Goal: Task Accomplishment & Management: Manage account settings

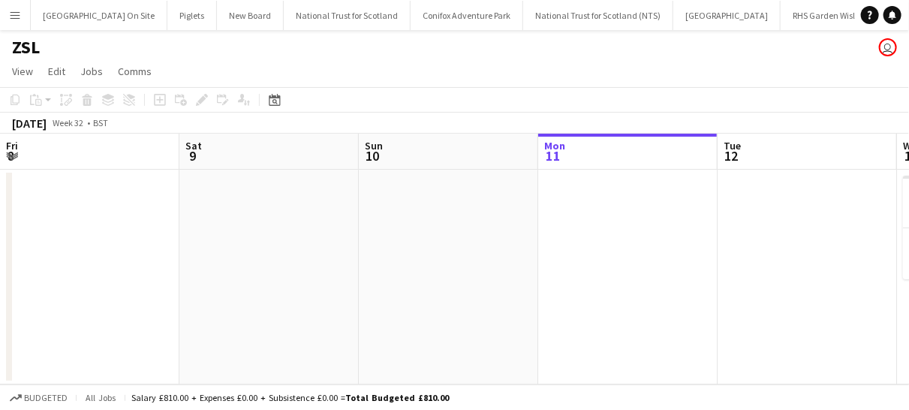
scroll to position [0, 1149]
click at [15, 19] on app-icon "Menu" at bounding box center [15, 15] width 12 height 12
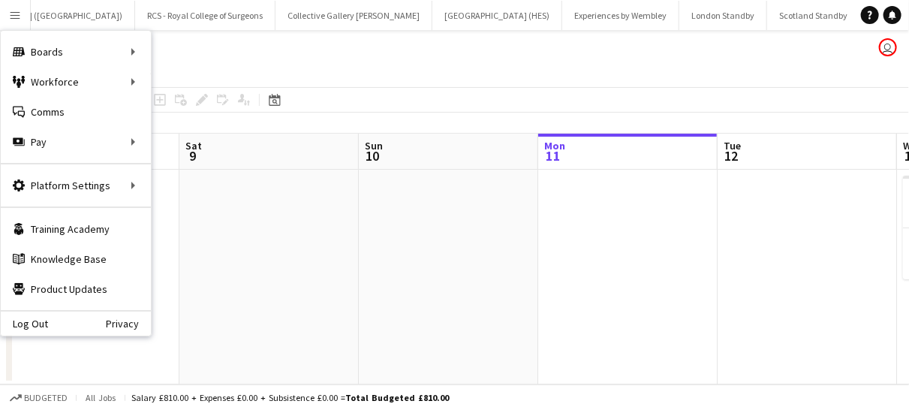
scroll to position [0, 430]
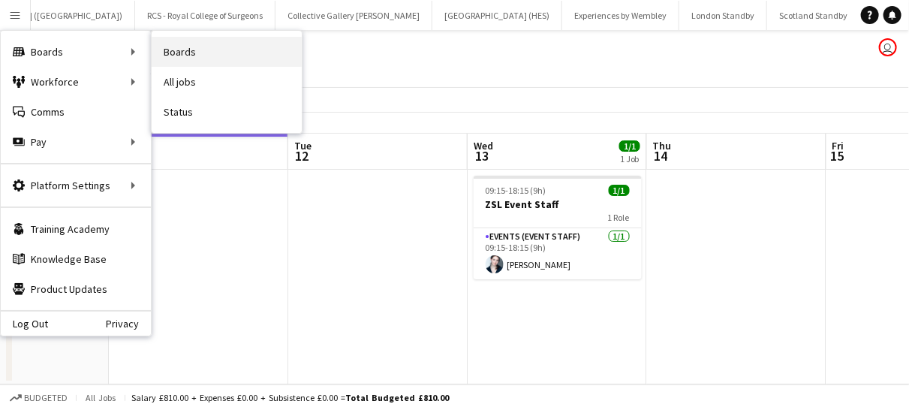
click at [193, 53] on link "Boards" at bounding box center [227, 52] width 150 height 30
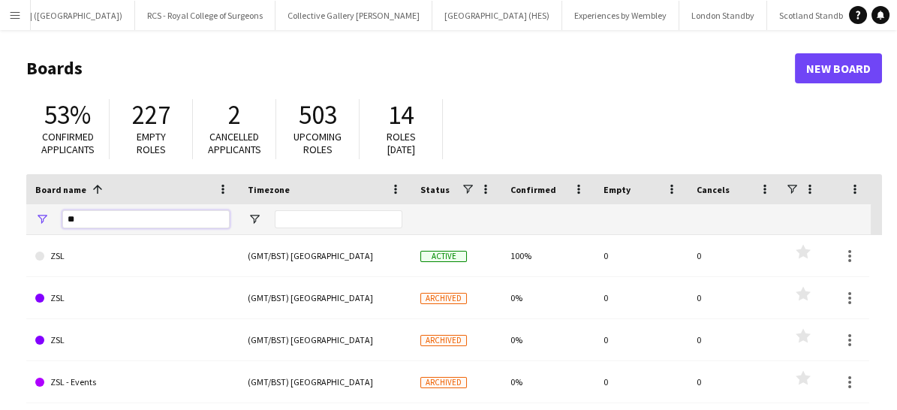
drag, startPoint x: 116, startPoint y: 216, endPoint x: 41, endPoint y: 210, distance: 74.5
click at [41, 210] on div "**" at bounding box center [132, 219] width 213 height 30
type input "********"
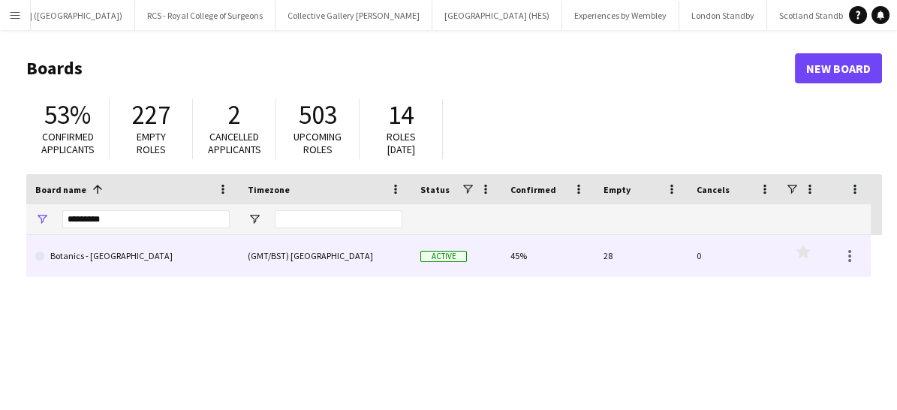
click at [117, 256] on link "Botanics - [GEOGRAPHIC_DATA]" at bounding box center [132, 256] width 194 height 42
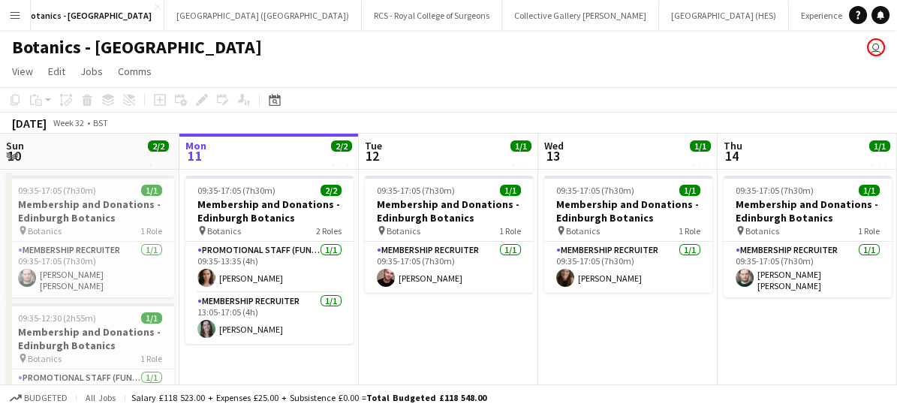
scroll to position [0, 825]
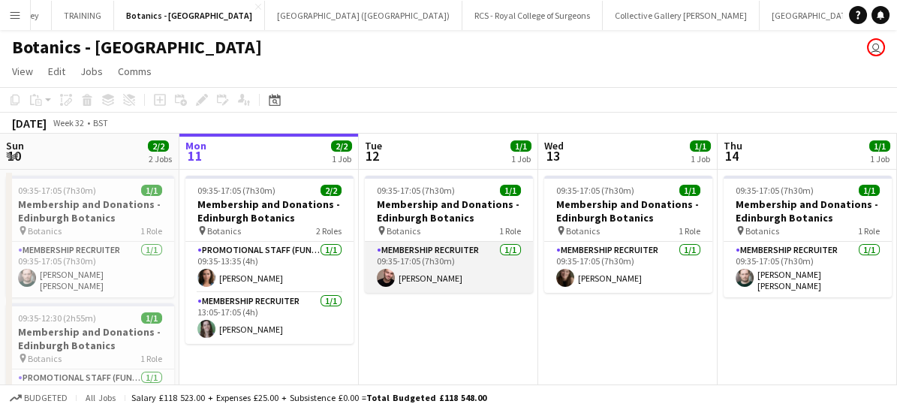
drag, startPoint x: 475, startPoint y: 279, endPoint x: 425, endPoint y: 277, distance: 50.3
click at [425, 277] on app-card-role "Membership Recruiter [DATE] 09:35-17:05 (7h30m) [PERSON_NAME]" at bounding box center [449, 267] width 168 height 51
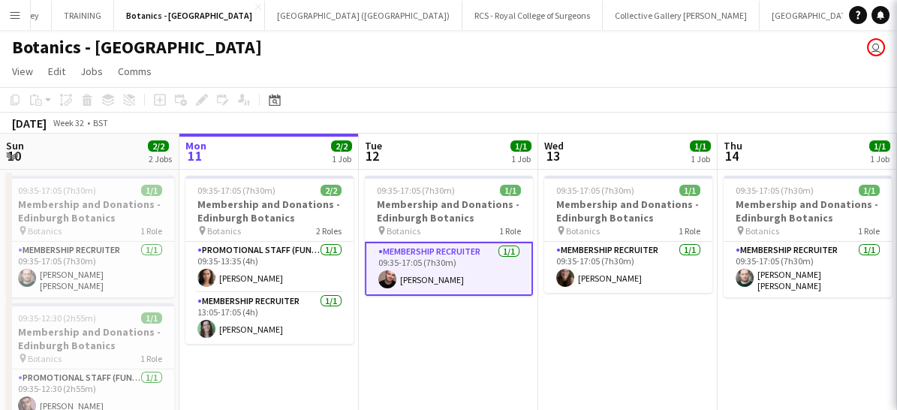
scroll to position [0, 357]
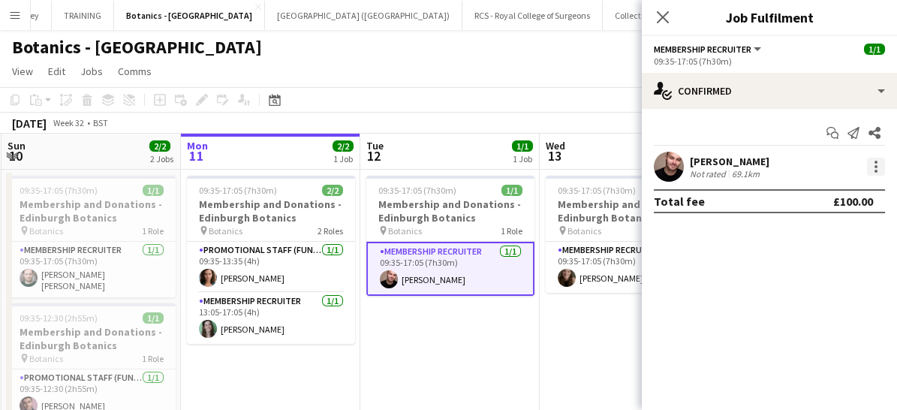
click at [879, 166] on div at bounding box center [876, 167] width 18 height 18
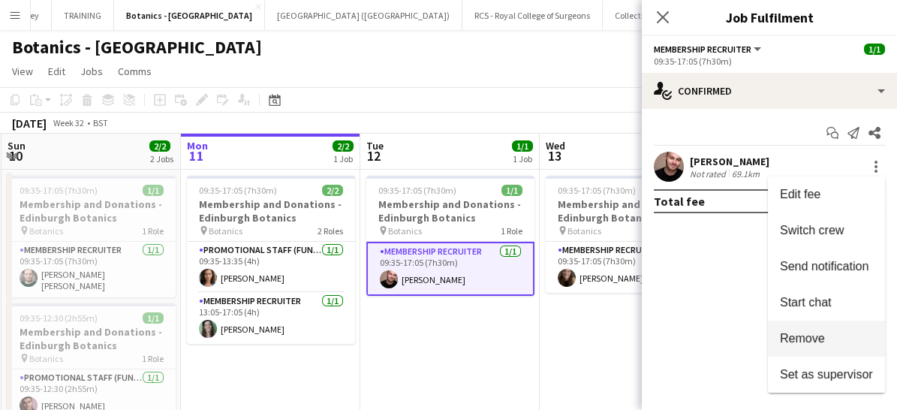
click at [806, 344] on span "Remove" at bounding box center [802, 338] width 45 height 13
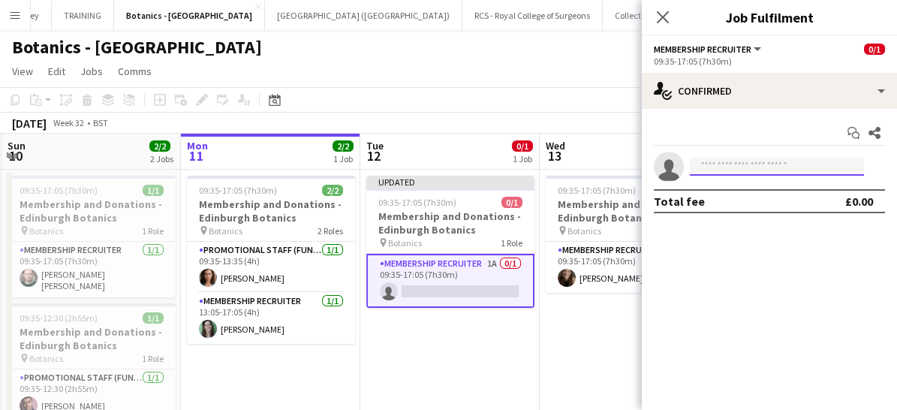
click at [734, 168] on input at bounding box center [777, 167] width 174 height 18
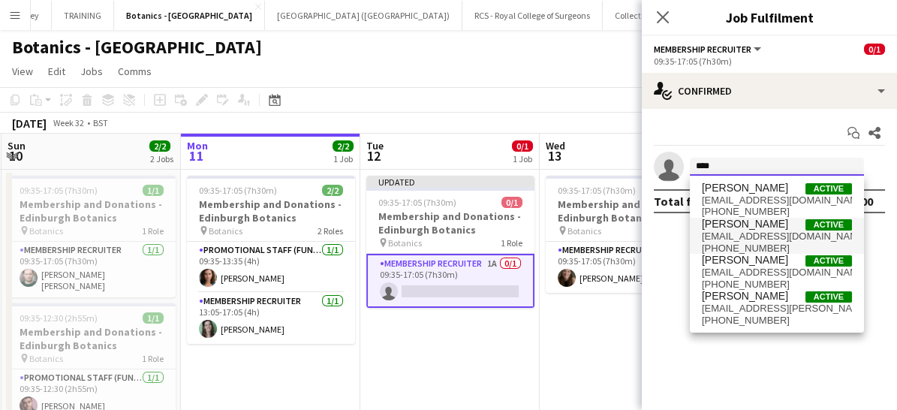
type input "****"
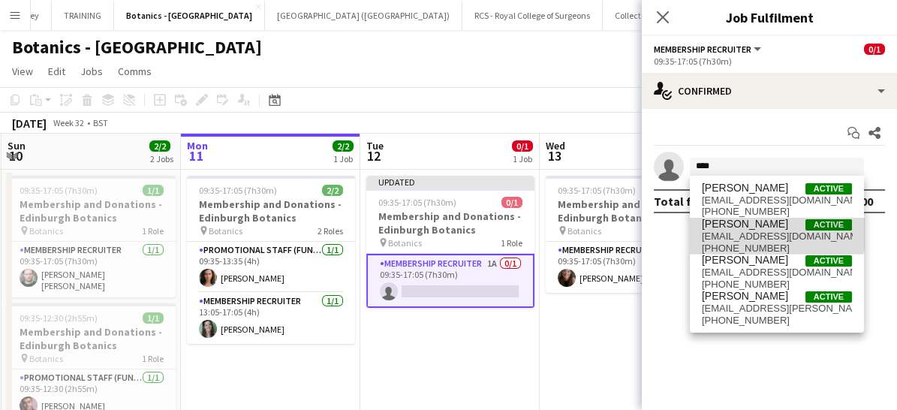
click at [749, 225] on span "[PERSON_NAME]" at bounding box center [745, 224] width 86 height 13
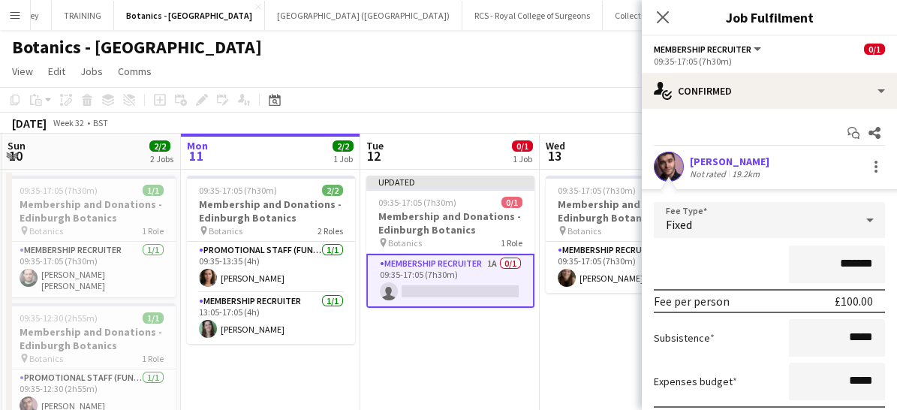
scroll to position [110, 0]
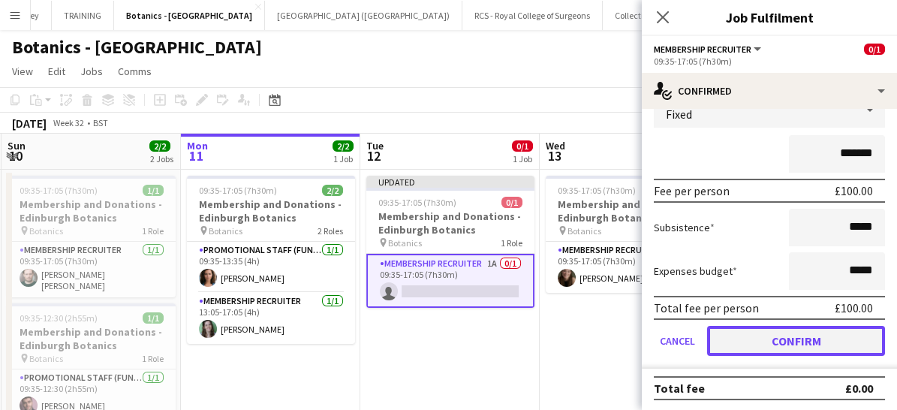
click at [769, 341] on button "Confirm" at bounding box center [796, 341] width 178 height 30
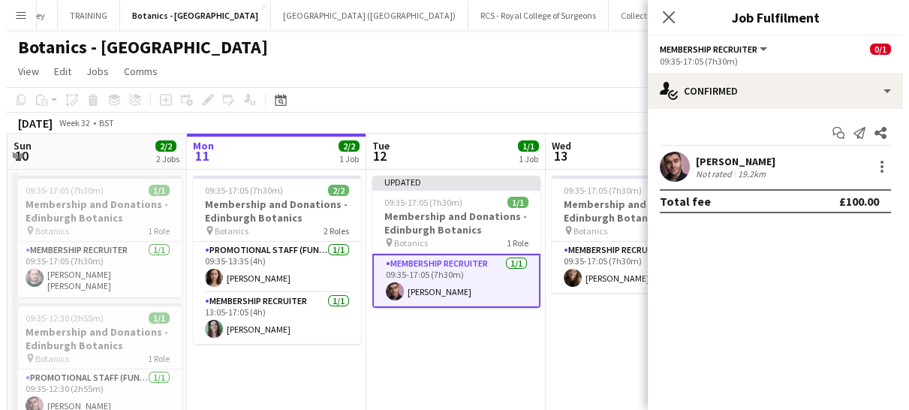
scroll to position [0, 0]
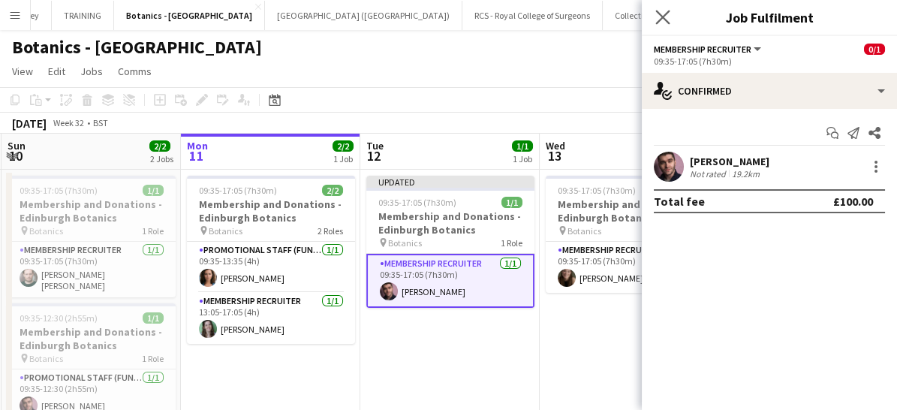
click at [671, 21] on app-icon "Close pop-in" at bounding box center [664, 18] width 22 height 22
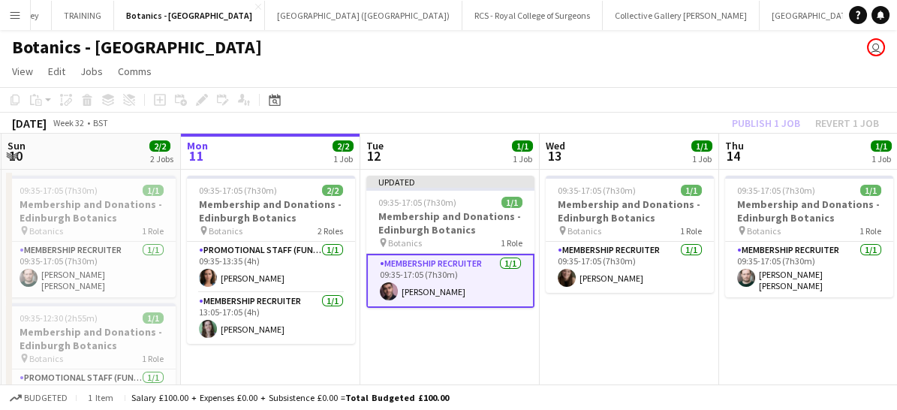
click at [493, 280] on app-card-role "Membership Recruiter [DATE] 09:35-17:05 (7h30m) [PERSON_NAME]" at bounding box center [450, 281] width 168 height 54
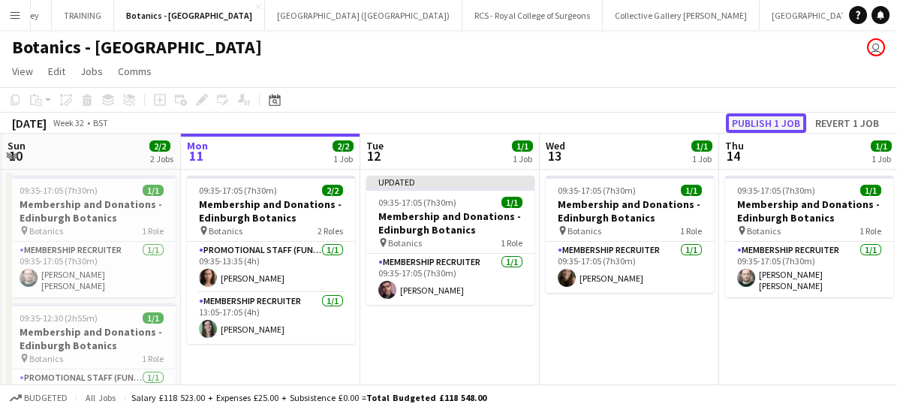
click at [772, 126] on button "Publish 1 job" at bounding box center [766, 123] width 80 height 20
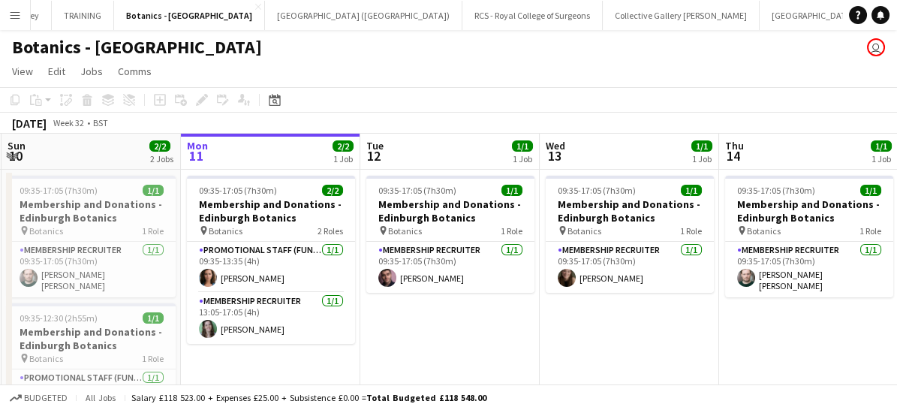
click at [13, 16] on app-icon "Menu" at bounding box center [15, 15] width 12 height 12
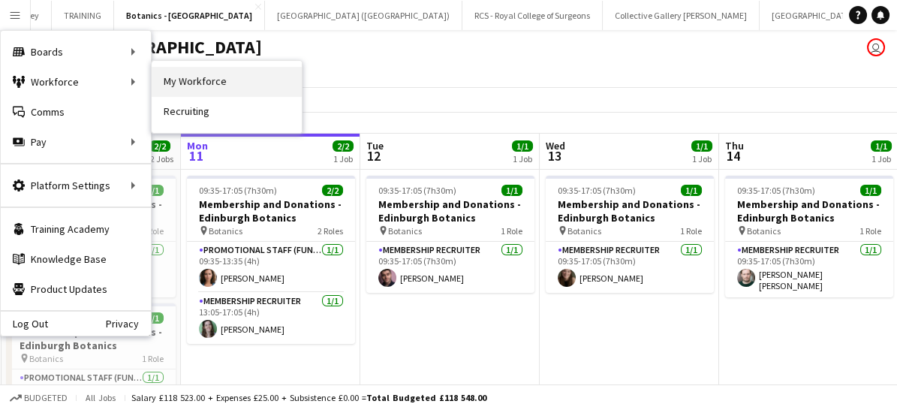
click at [202, 83] on link "My Workforce" at bounding box center [227, 82] width 150 height 30
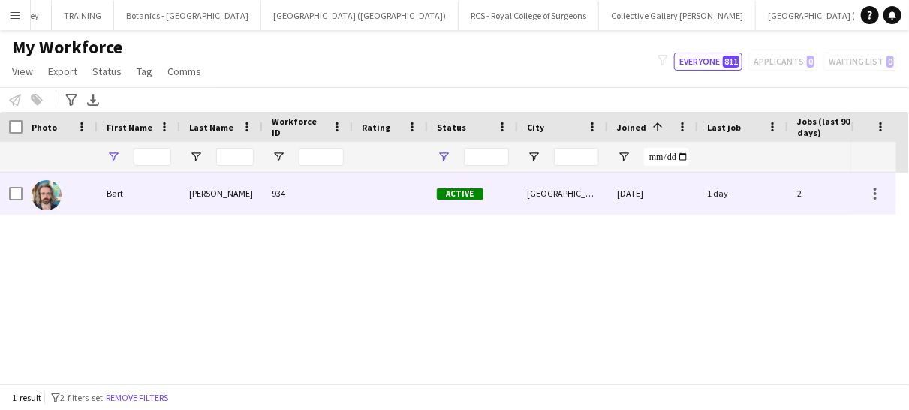
type input "****"
type input "**********"
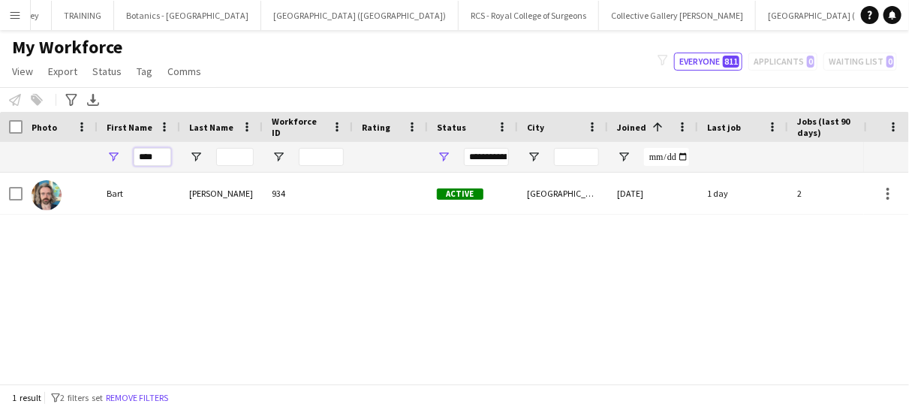
drag, startPoint x: 161, startPoint y: 161, endPoint x: 103, endPoint y: 147, distance: 60.1
click at [103, 147] on div "****" at bounding box center [139, 157] width 83 height 30
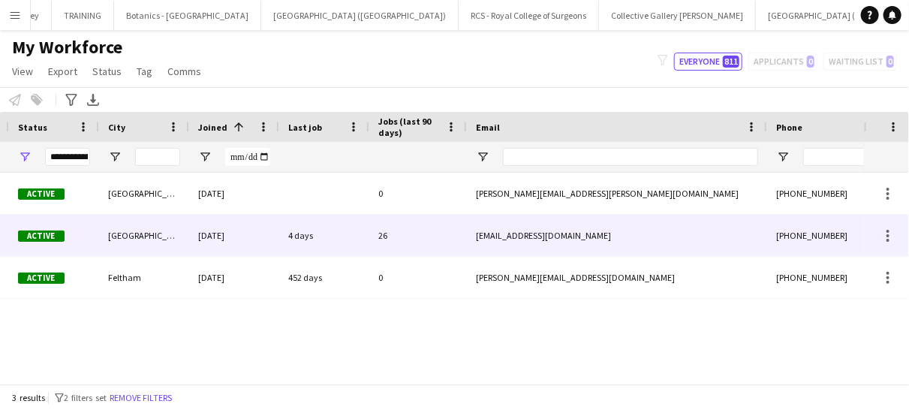
scroll to position [0, 419]
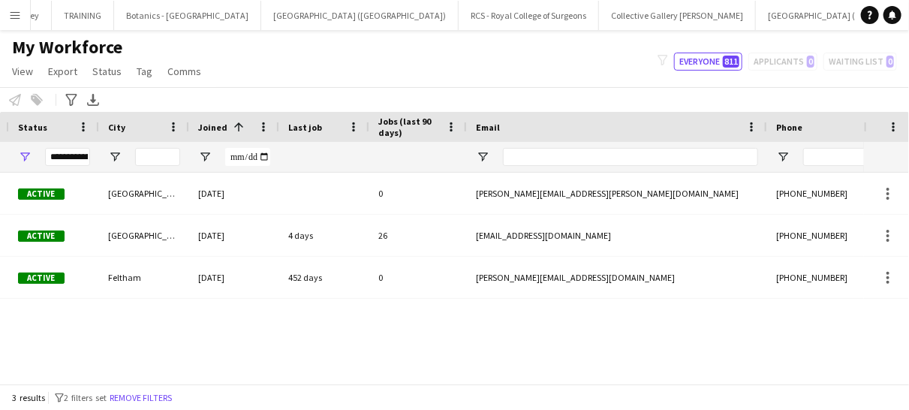
type input "******"
click at [14, 13] on app-icon "Menu" at bounding box center [15, 15] width 12 height 12
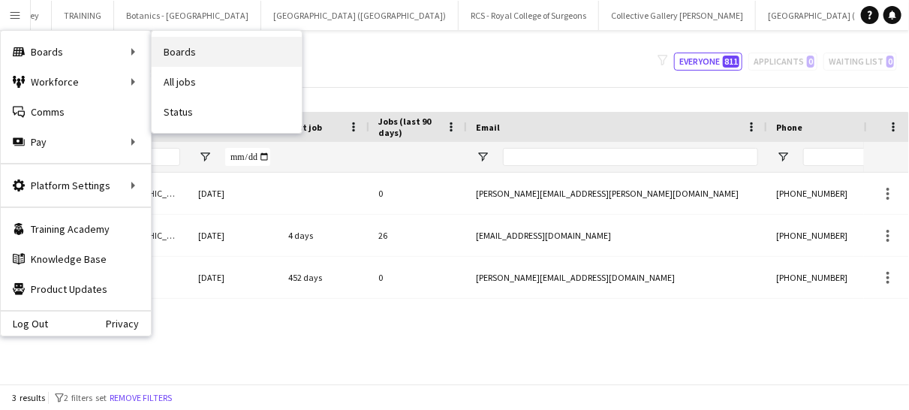
click at [187, 61] on link "Boards" at bounding box center [227, 52] width 150 height 30
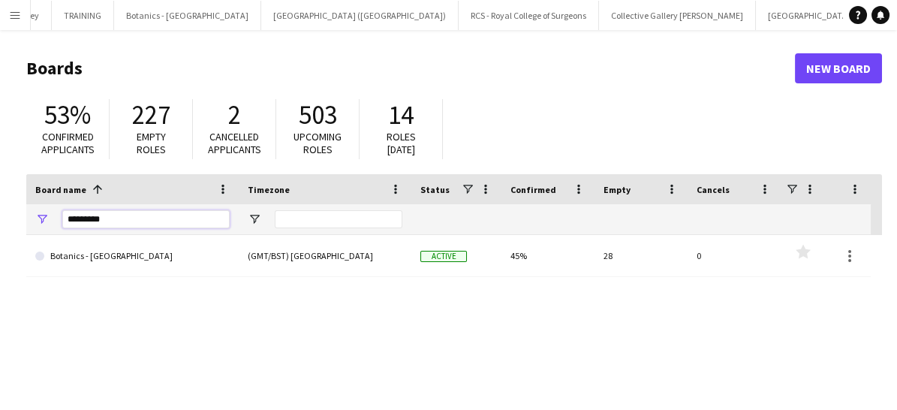
drag, startPoint x: 129, startPoint y: 226, endPoint x: 48, endPoint y: 216, distance: 81.7
click at [48, 216] on div "********" at bounding box center [132, 219] width 213 height 30
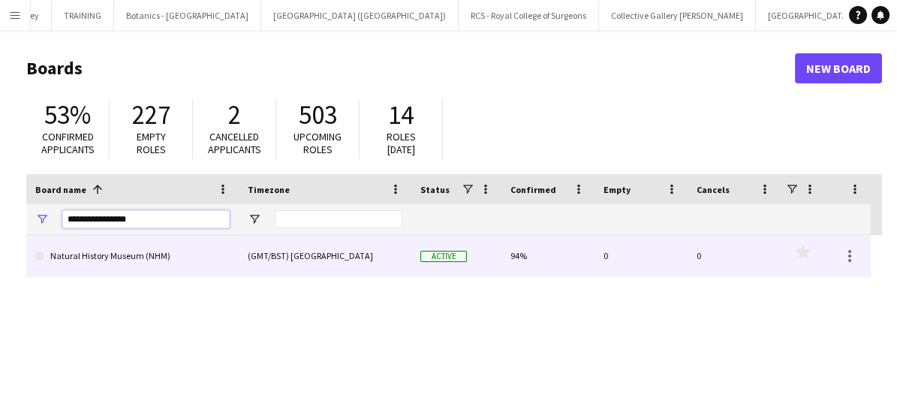
type input "**********"
click at [165, 264] on link "Natural History Museum (NHM)" at bounding box center [132, 256] width 194 height 42
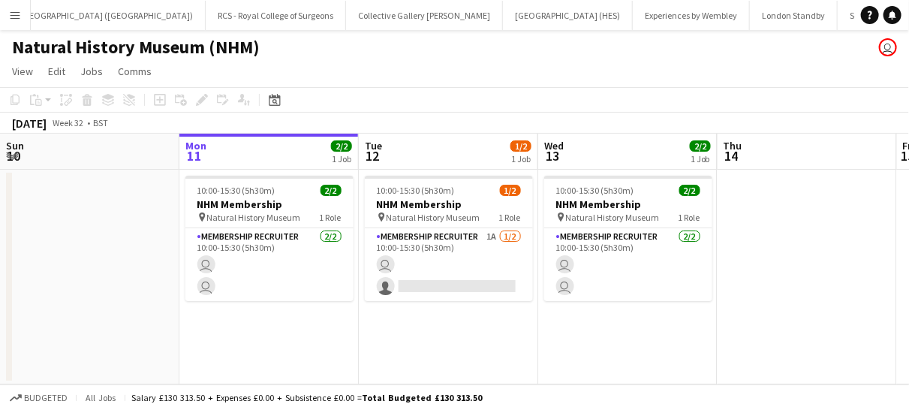
scroll to position [0, 1589]
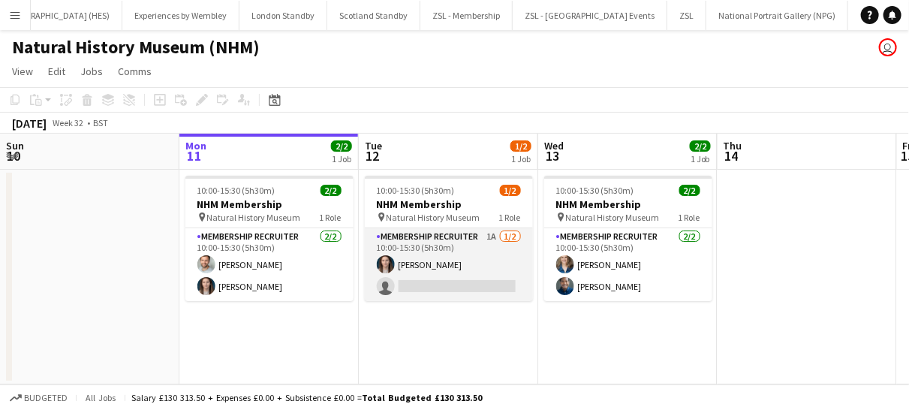
drag, startPoint x: 499, startPoint y: 280, endPoint x: 465, endPoint y: 246, distance: 48.3
click at [465, 246] on app-card-role "Membership Recruiter 1A [DATE] 10:00-15:30 (5h30m) [PERSON_NAME] single-neutral…" at bounding box center [449, 264] width 168 height 73
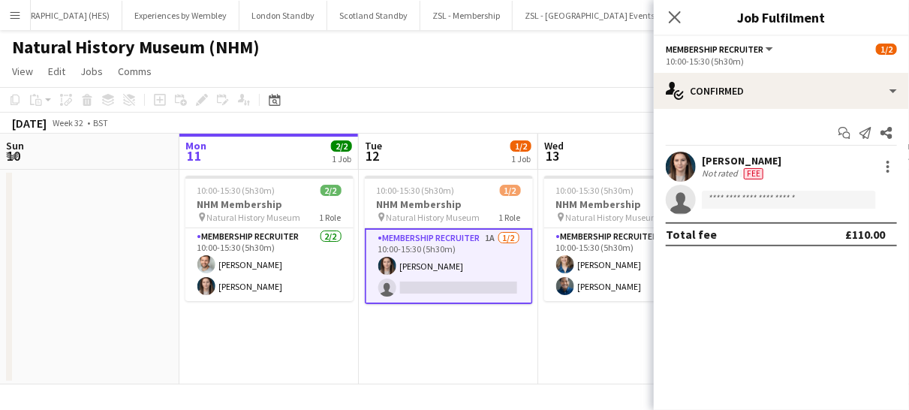
scroll to position [0, 357]
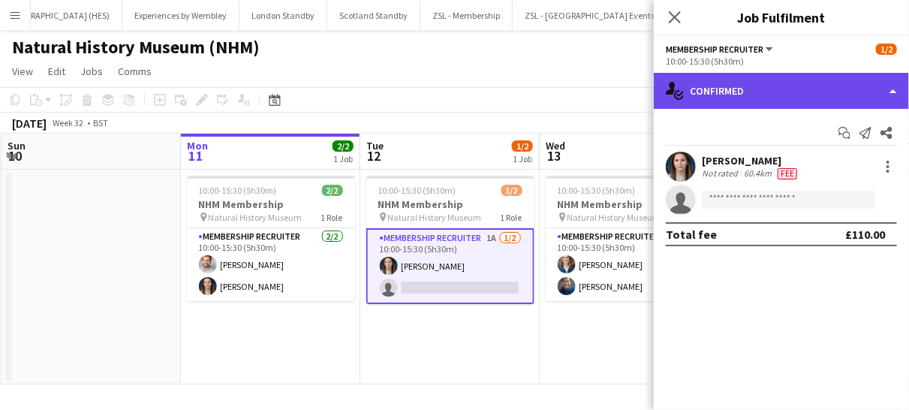
click at [743, 91] on div "single-neutral-actions-check-2 Confirmed" at bounding box center [781, 91] width 255 height 36
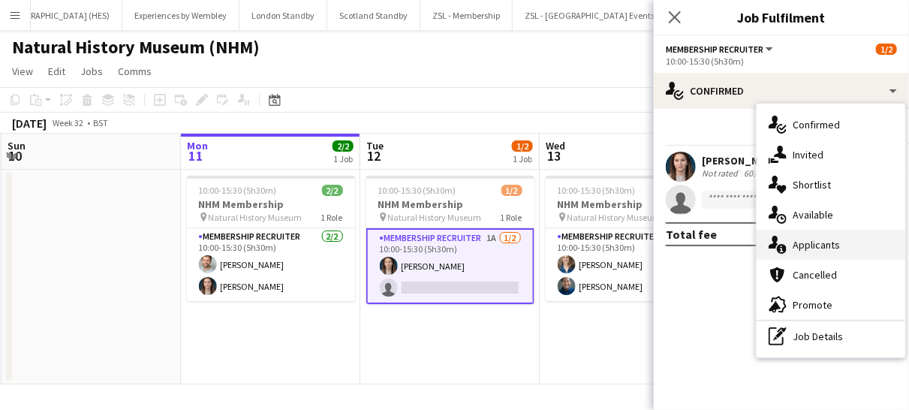
click at [799, 237] on div "single-neutral-actions-information Applicants" at bounding box center [831, 245] width 149 height 30
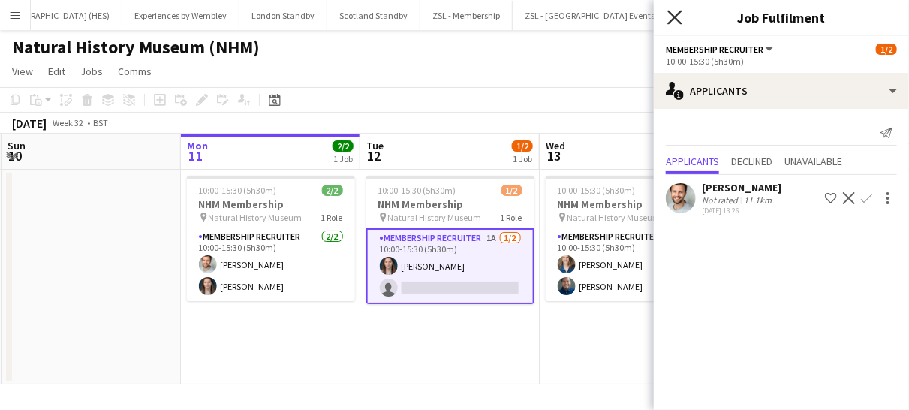
click at [674, 17] on icon at bounding box center [675, 17] width 14 height 14
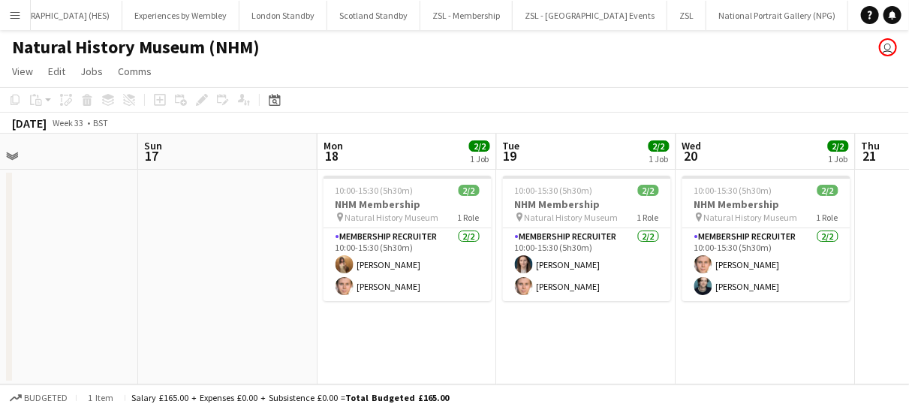
scroll to position [0, 531]
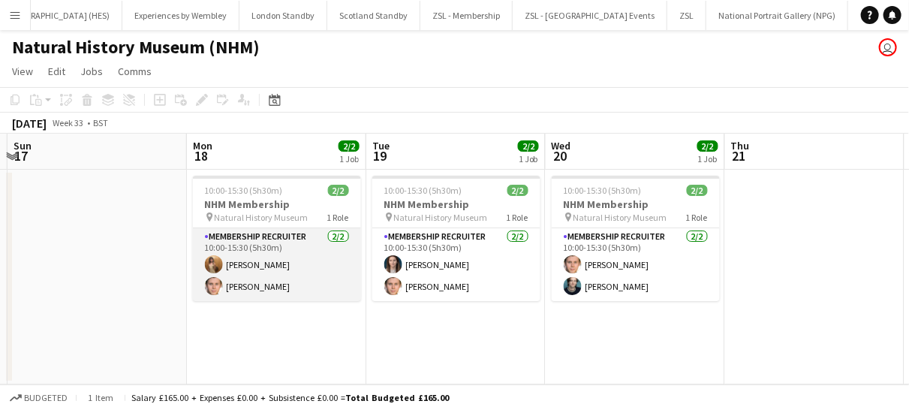
click at [330, 282] on app-card-role "Membership Recruiter [DATE] 10:00-15:30 (5h30m) [PERSON_NAME] [PERSON_NAME]" at bounding box center [277, 264] width 168 height 73
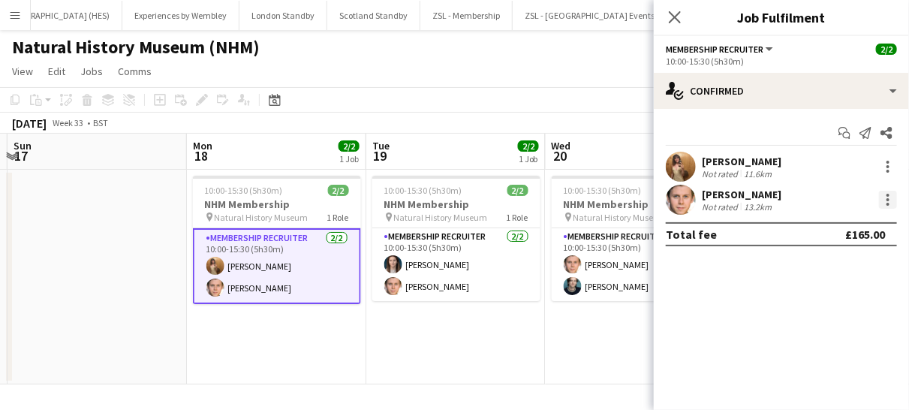
click at [891, 199] on div at bounding box center [888, 200] width 18 height 18
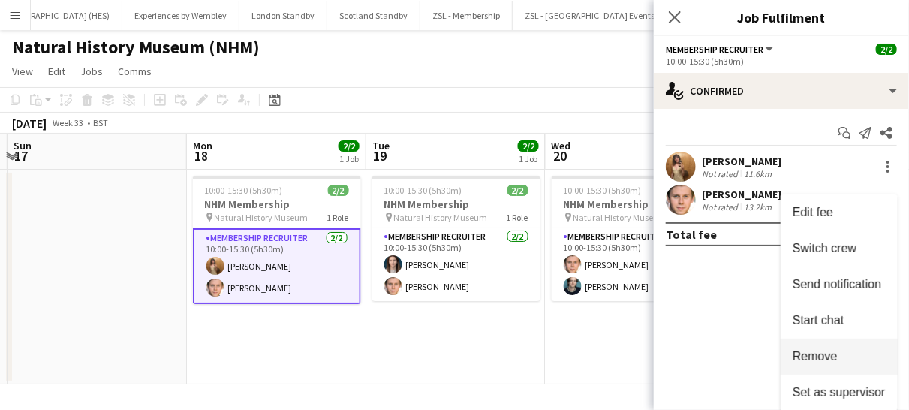
click at [826, 363] on button "Remove" at bounding box center [839, 357] width 117 height 36
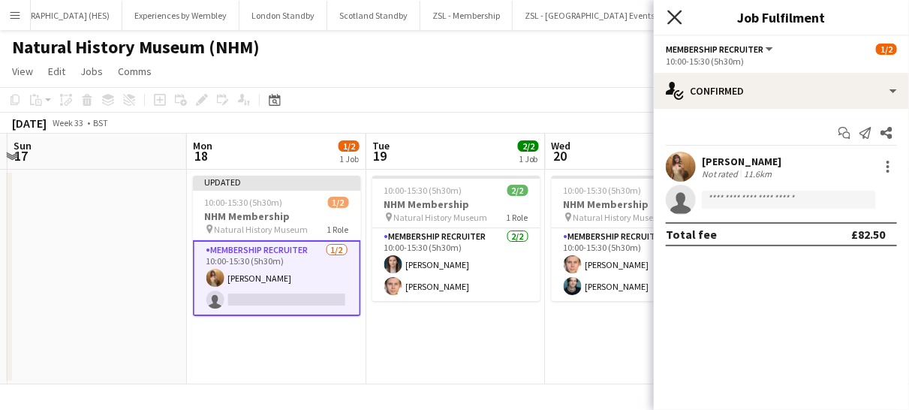
click at [675, 23] on icon "Close pop-in" at bounding box center [675, 17] width 14 height 14
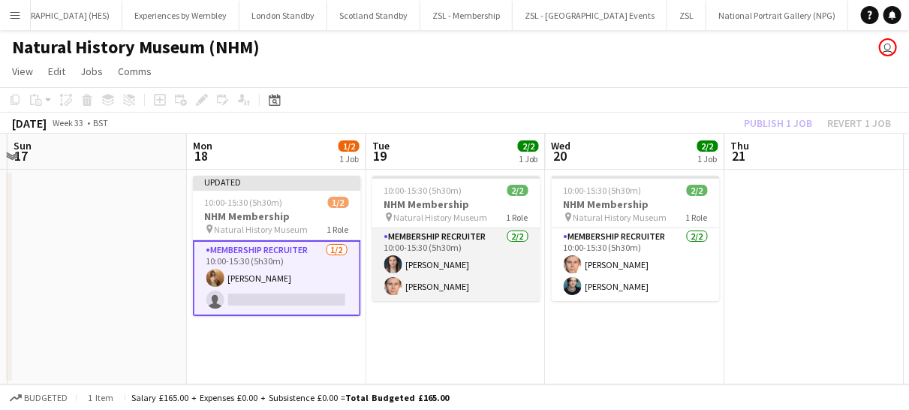
click at [483, 284] on app-card-role "Membership Recruiter [DATE] 10:00-15:30 (5h30m) [PERSON_NAME] [PERSON_NAME]" at bounding box center [456, 264] width 168 height 73
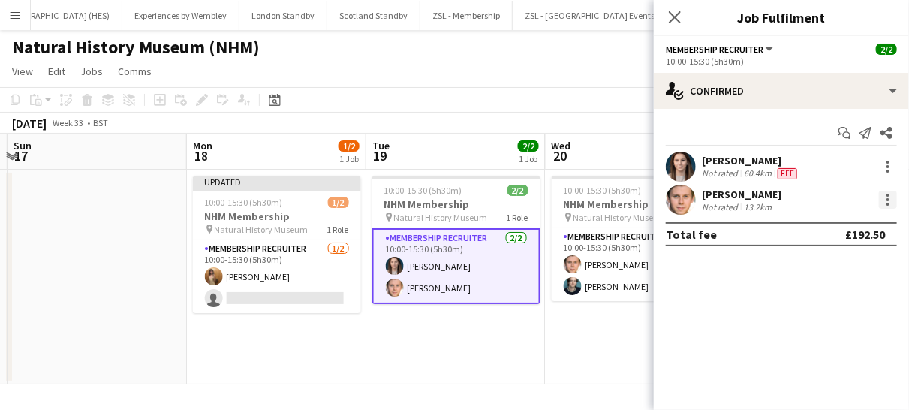
click at [896, 201] on div at bounding box center [888, 200] width 18 height 18
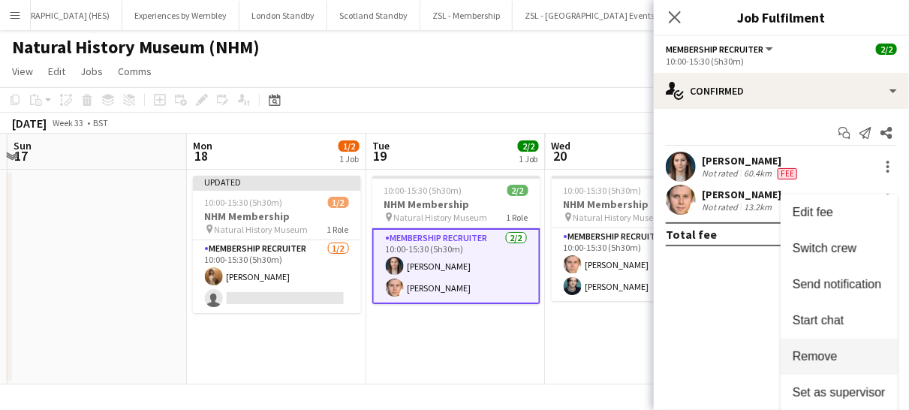
click at [807, 354] on span "Remove" at bounding box center [815, 356] width 45 height 13
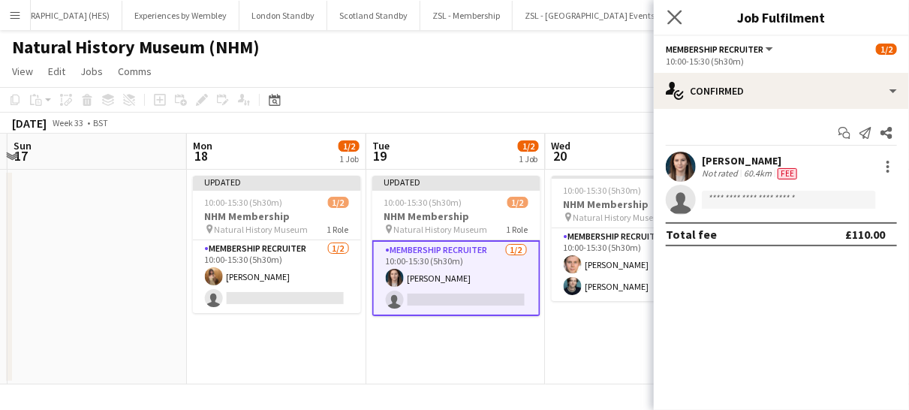
click at [671, 26] on app-icon "Close pop-in" at bounding box center [676, 18] width 22 height 22
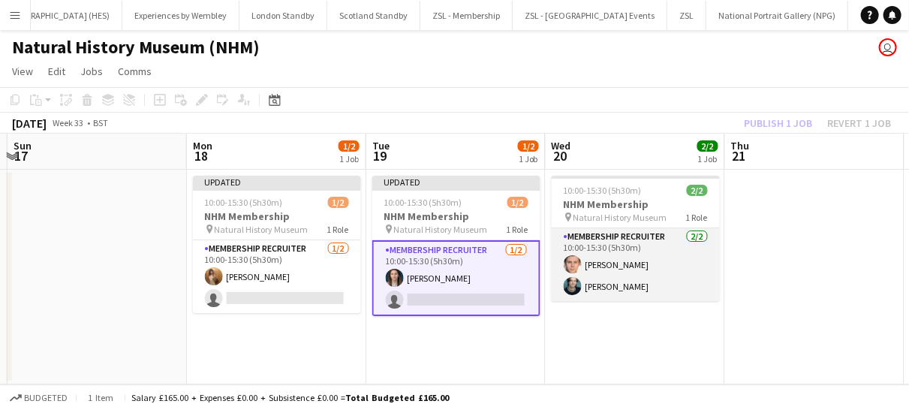
click at [650, 288] on app-card-role "Membership Recruiter [DATE] 10:00-15:30 (5h30m) [PERSON_NAME] [PERSON_NAME]" at bounding box center [636, 264] width 168 height 73
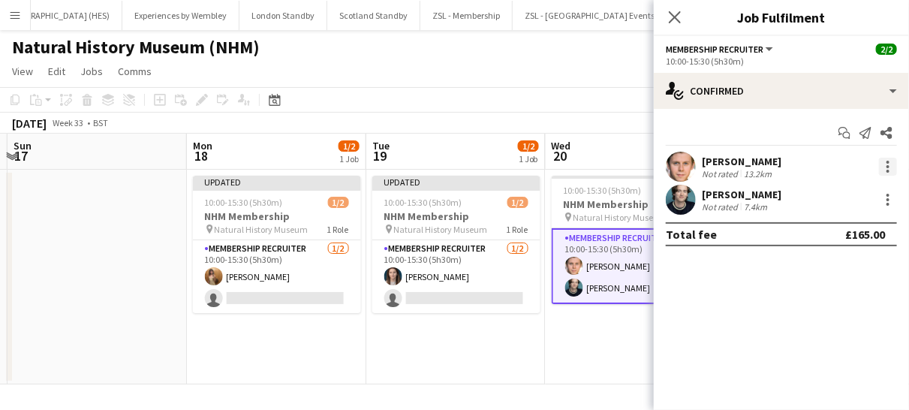
click at [885, 167] on div at bounding box center [888, 167] width 18 height 18
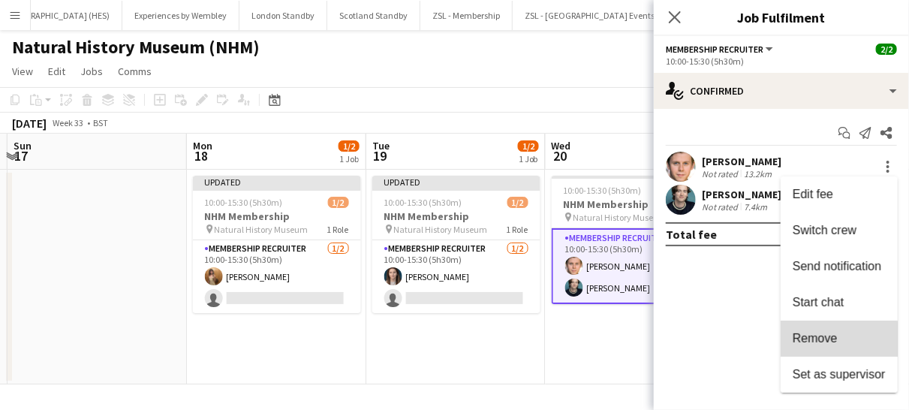
click at [815, 344] on span "Remove" at bounding box center [815, 338] width 45 height 13
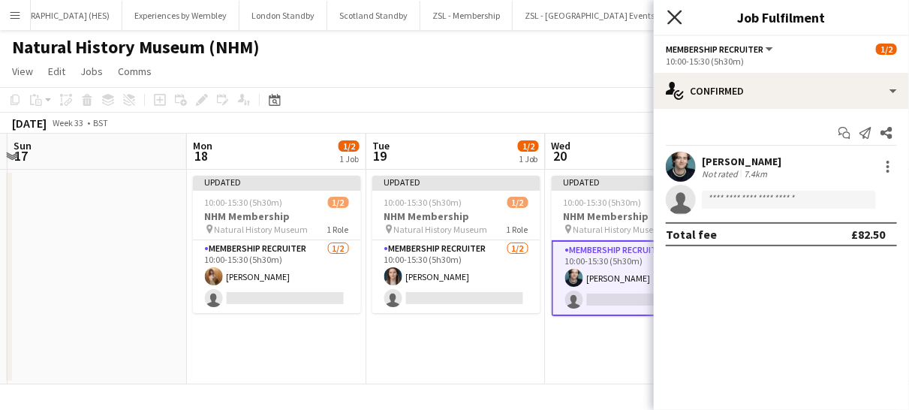
click at [680, 12] on icon at bounding box center [675, 17] width 14 height 14
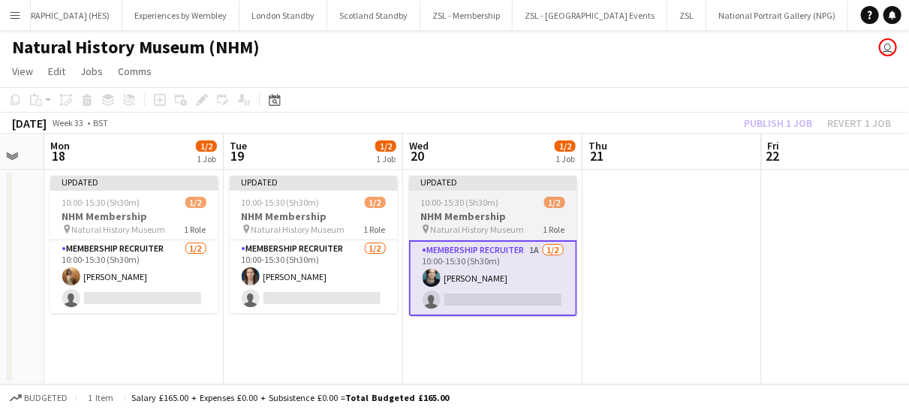
scroll to position [0, 314]
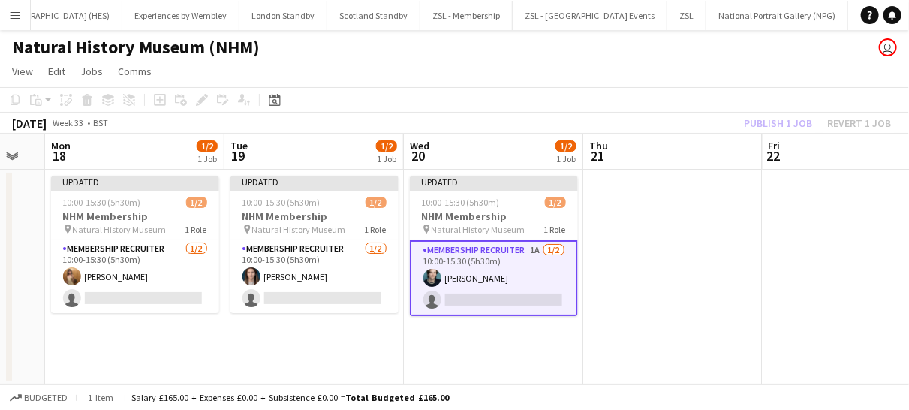
click at [553, 267] on app-card-role "Membership Recruiter 1A [DATE] 10:00-15:30 (5h30m) [PERSON_NAME] single-neutral…" at bounding box center [494, 278] width 168 height 76
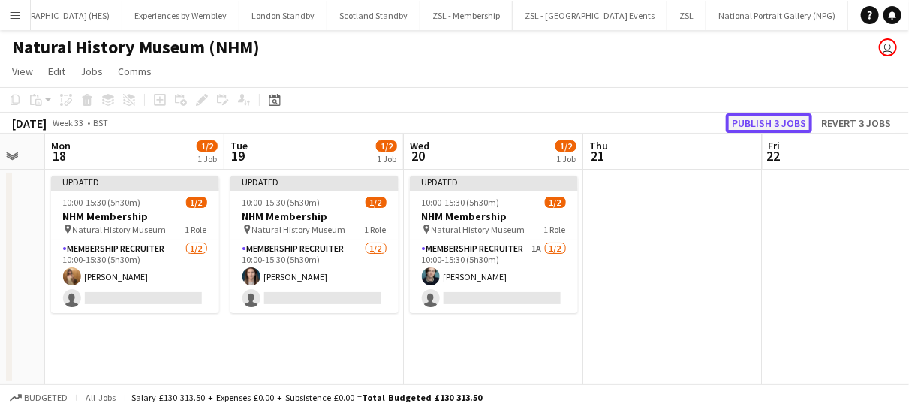
click at [761, 118] on button "Publish 3 jobs" at bounding box center [769, 123] width 86 height 20
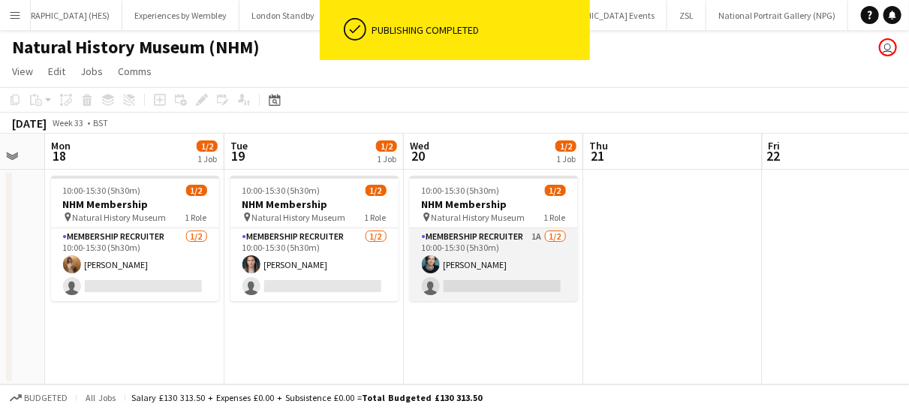
click at [531, 273] on app-card-role "Membership Recruiter 1A [DATE] 10:00-15:30 (5h30m) [PERSON_NAME] single-neutral…" at bounding box center [494, 264] width 168 height 73
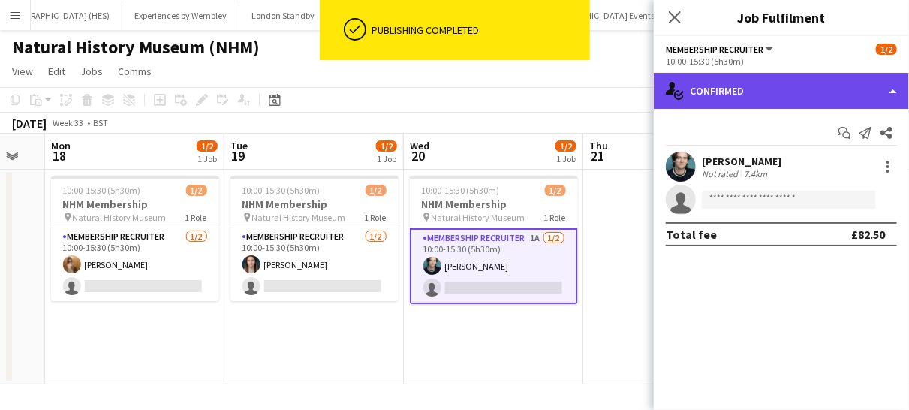
click at [801, 97] on div "single-neutral-actions-check-2 Confirmed" at bounding box center [781, 91] width 255 height 36
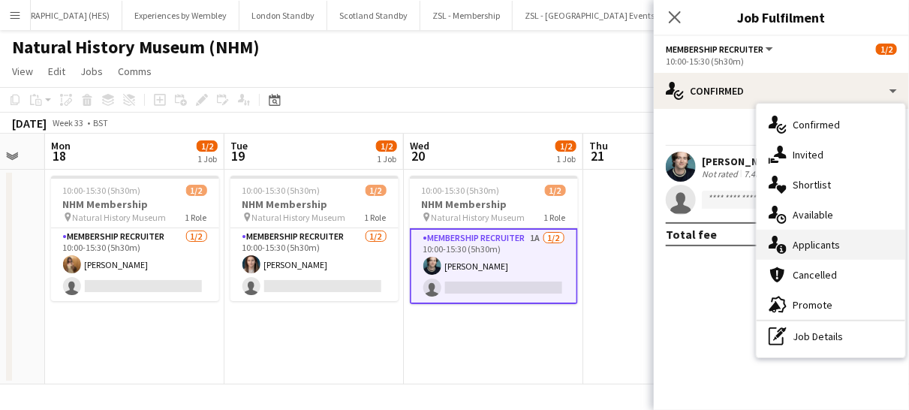
click at [815, 246] on div "single-neutral-actions-information Applicants" at bounding box center [831, 245] width 149 height 30
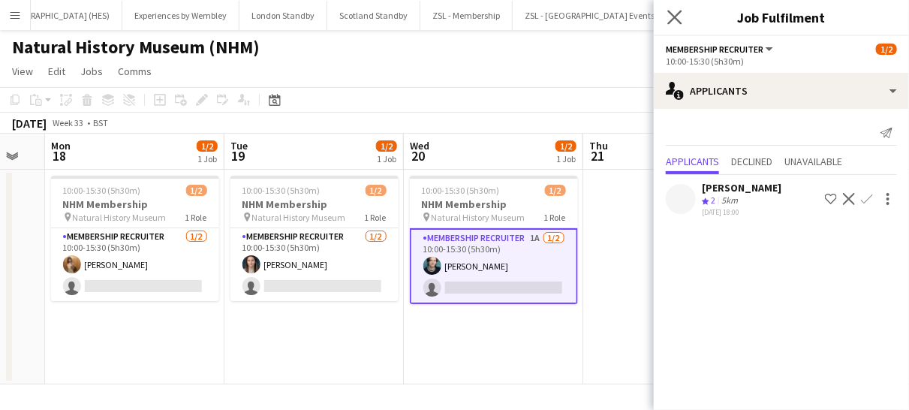
click at [683, 16] on app-icon "Close pop-in" at bounding box center [676, 18] width 22 height 22
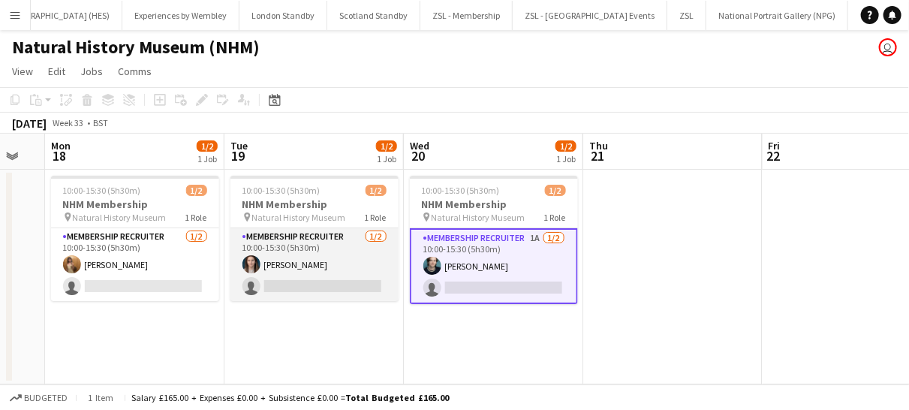
click at [348, 262] on app-card-role "Membership Recruiter [DATE] 10:00-15:30 (5h30m) [PERSON_NAME] single-neutral-ac…" at bounding box center [315, 264] width 168 height 73
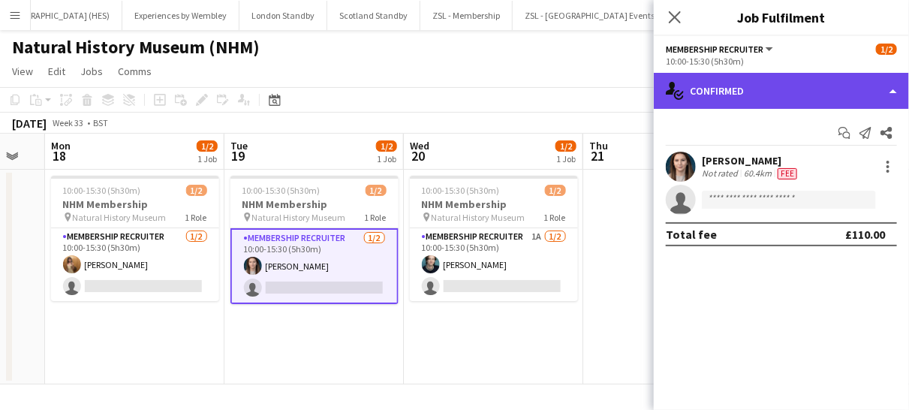
click at [762, 92] on div "single-neutral-actions-check-2 Confirmed" at bounding box center [781, 91] width 255 height 36
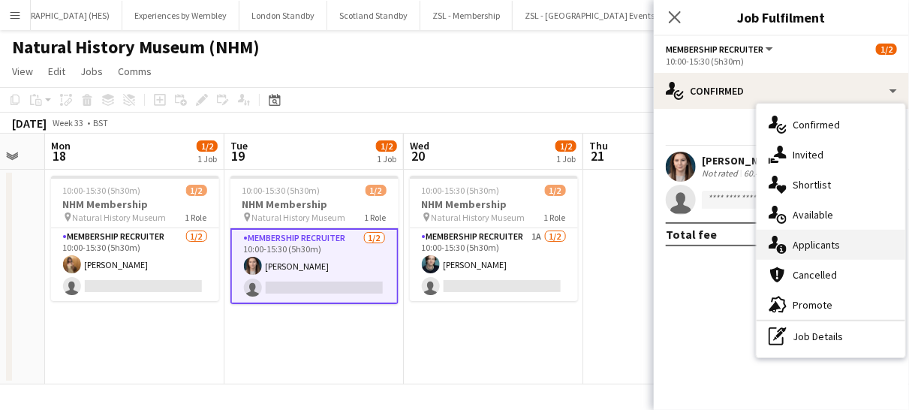
click at [823, 243] on div "single-neutral-actions-information Applicants" at bounding box center [831, 245] width 149 height 30
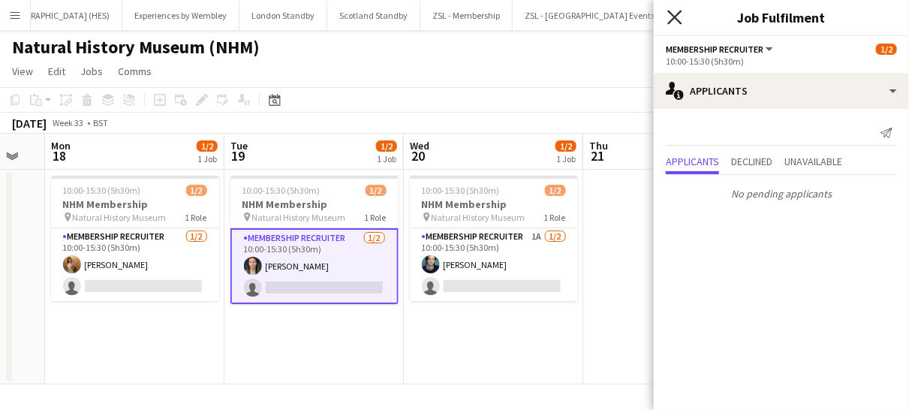
click at [675, 15] on icon "Close pop-in" at bounding box center [675, 17] width 14 height 14
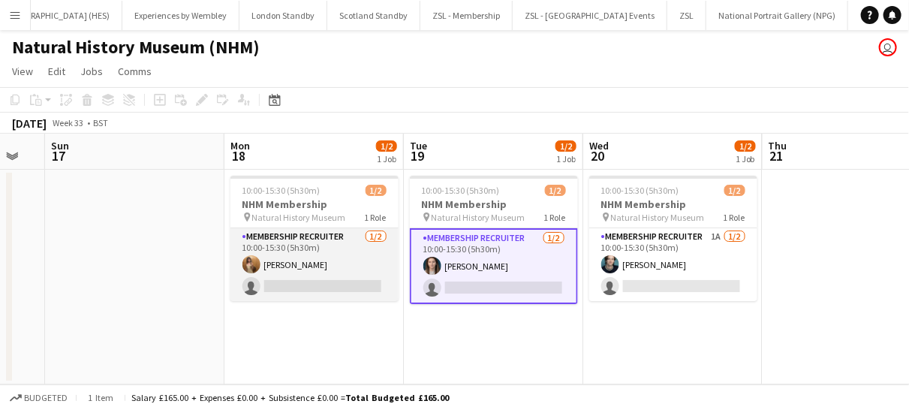
scroll to position [0, 476]
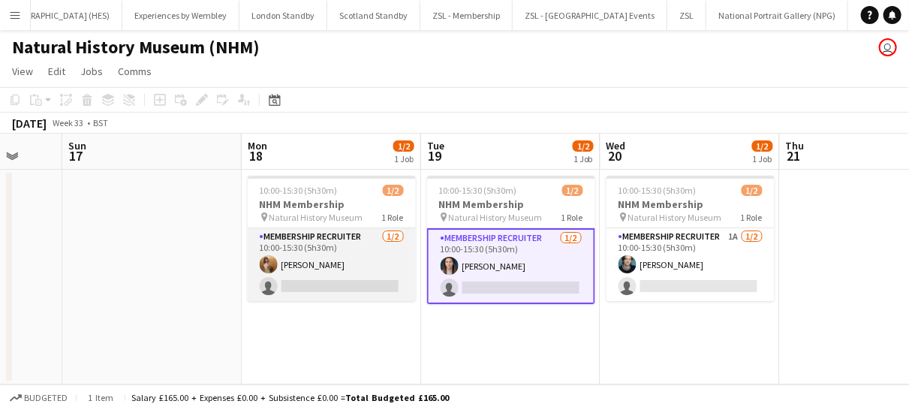
click at [369, 265] on app-card-role "Membership Recruiter [DATE] 10:00-15:30 (5h30m) [PERSON_NAME] single-neutral-ac…" at bounding box center [332, 264] width 168 height 73
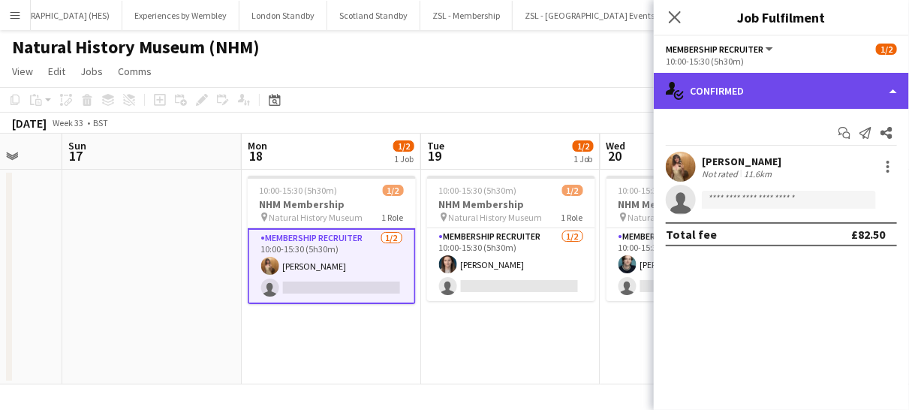
click at [775, 93] on div "single-neutral-actions-check-2 Confirmed" at bounding box center [781, 91] width 255 height 36
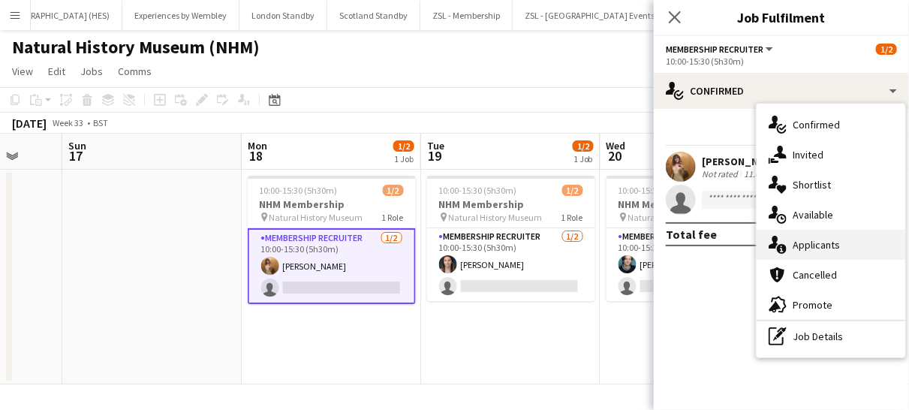
click at [821, 246] on div "single-neutral-actions-information Applicants" at bounding box center [831, 245] width 149 height 30
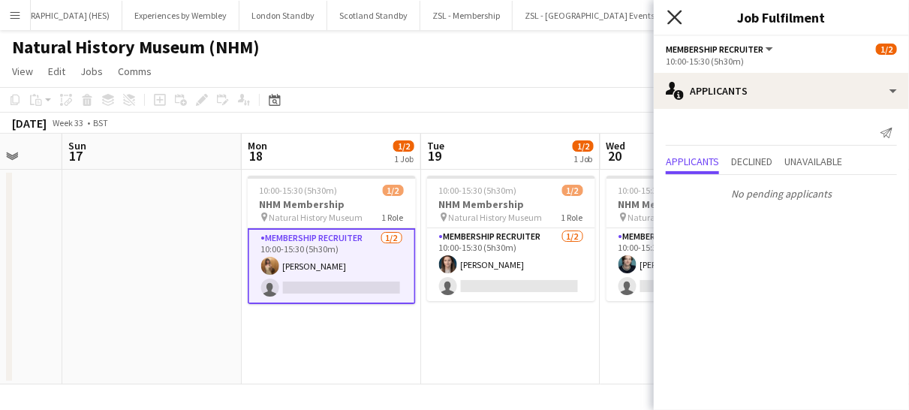
click at [669, 17] on icon "Close pop-in" at bounding box center [675, 17] width 14 height 14
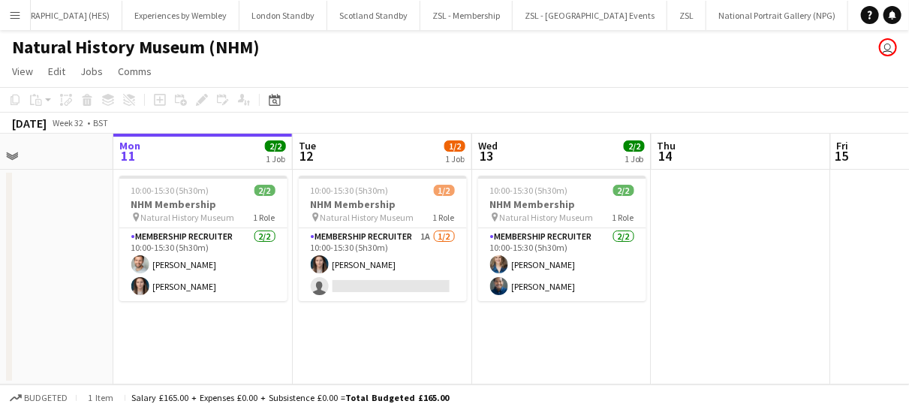
scroll to position [0, 424]
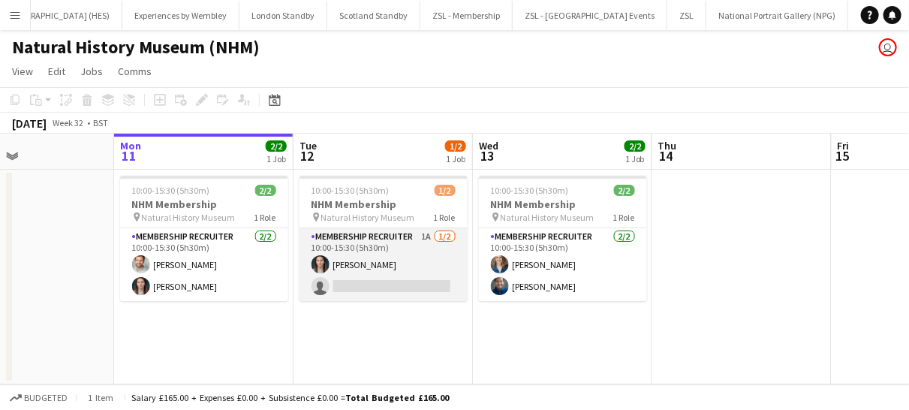
click at [427, 267] on app-card-role "Membership Recruiter 1A [DATE] 10:00-15:30 (5h30m) [PERSON_NAME] single-neutral…" at bounding box center [384, 264] width 168 height 73
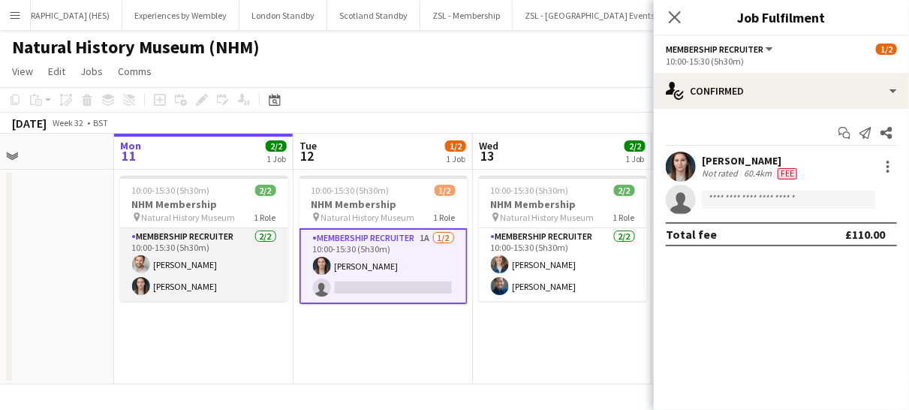
click at [246, 283] on app-card-role "Membership Recruiter [DATE] 10:00-15:30 (5h30m) [PERSON_NAME] [PERSON_NAME]" at bounding box center [204, 264] width 168 height 73
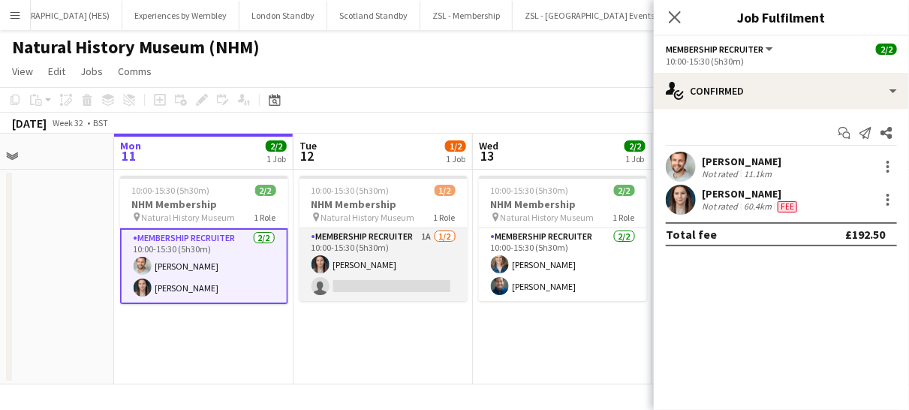
click at [416, 275] on app-card-role "Membership Recruiter 1A [DATE] 10:00-15:30 (5h30m) [PERSON_NAME] single-neutral…" at bounding box center [384, 264] width 168 height 73
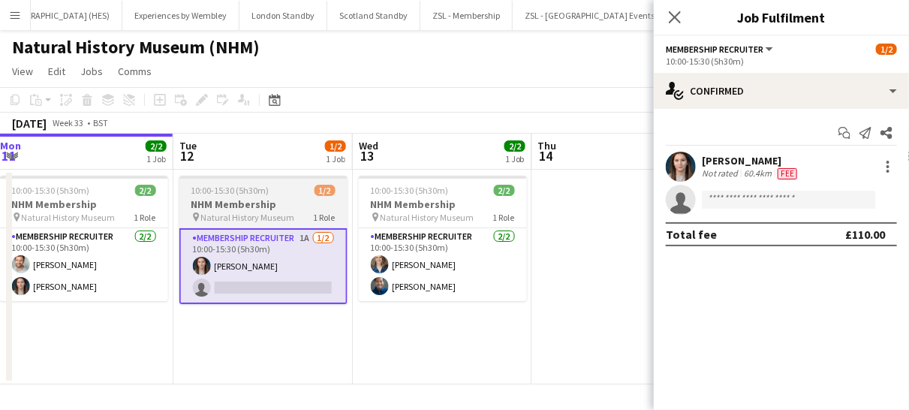
scroll to position [0, 545]
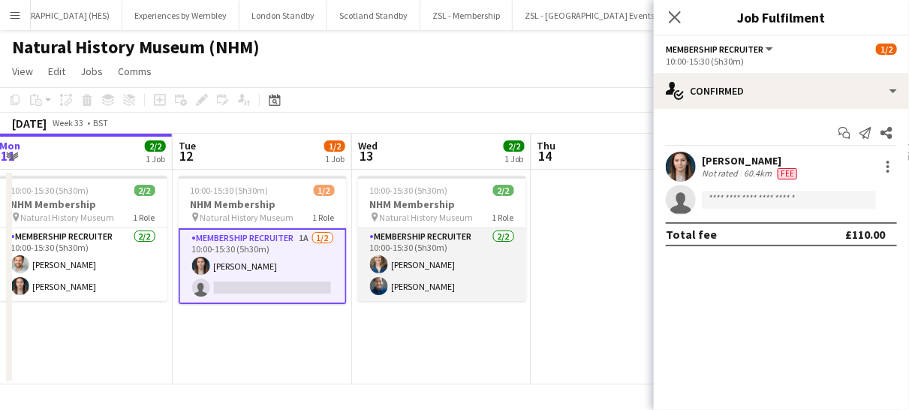
click at [487, 274] on app-card-role "Membership Recruiter [DATE] 10:00-15:30 (5h30m) [PERSON_NAME] [PERSON_NAME]" at bounding box center [442, 264] width 168 height 73
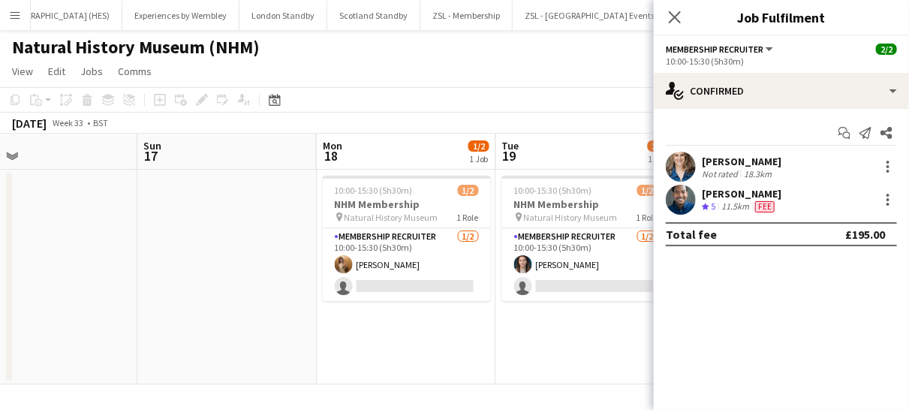
scroll to position [0, 580]
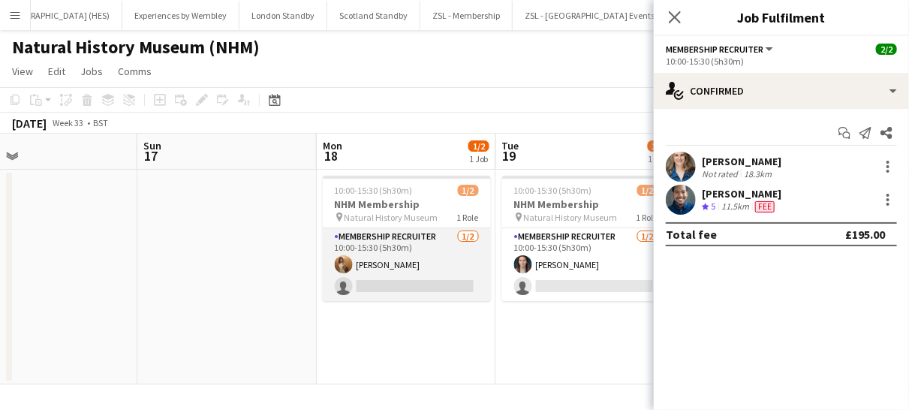
click at [469, 260] on app-card-role "Membership Recruiter [DATE] 10:00-15:30 (5h30m) [PERSON_NAME] single-neutral-ac…" at bounding box center [407, 264] width 168 height 73
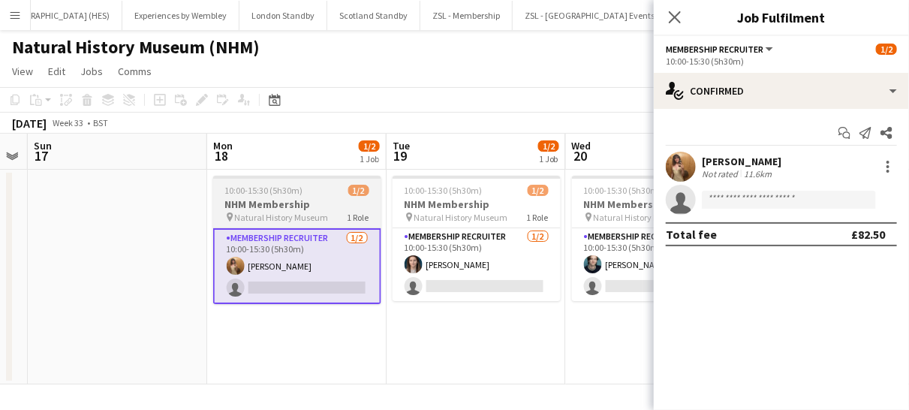
scroll to position [0, 511]
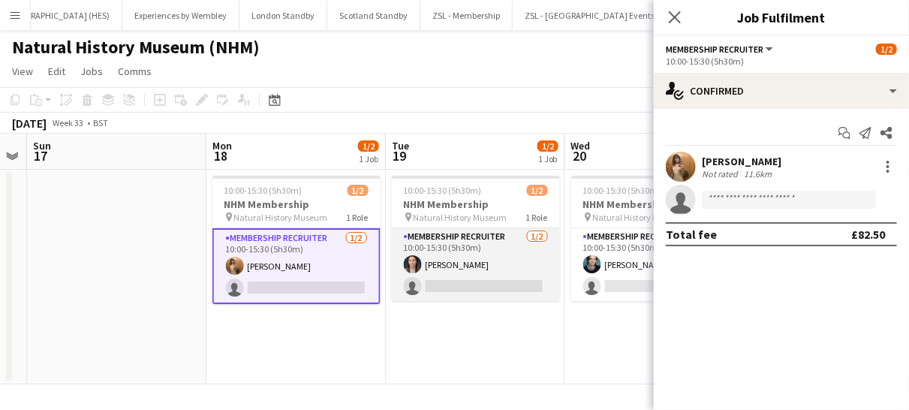
click at [530, 256] on app-card-role "Membership Recruiter [DATE] 10:00-15:30 (5h30m) [PERSON_NAME] single-neutral-ac…" at bounding box center [476, 264] width 168 height 73
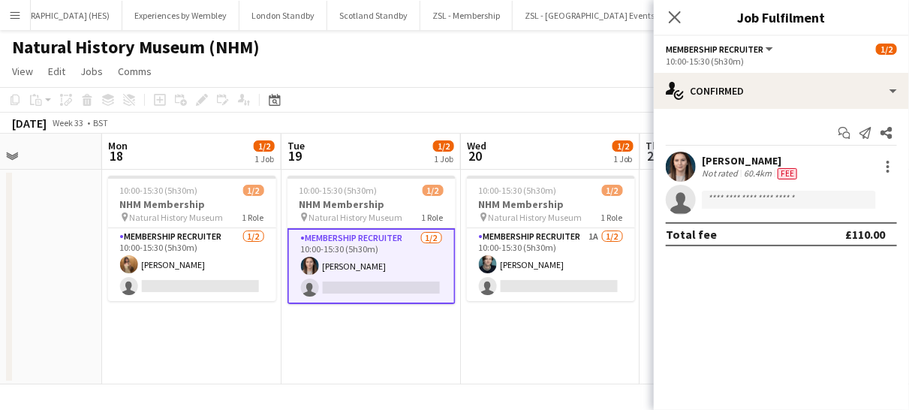
scroll to position [0, 440]
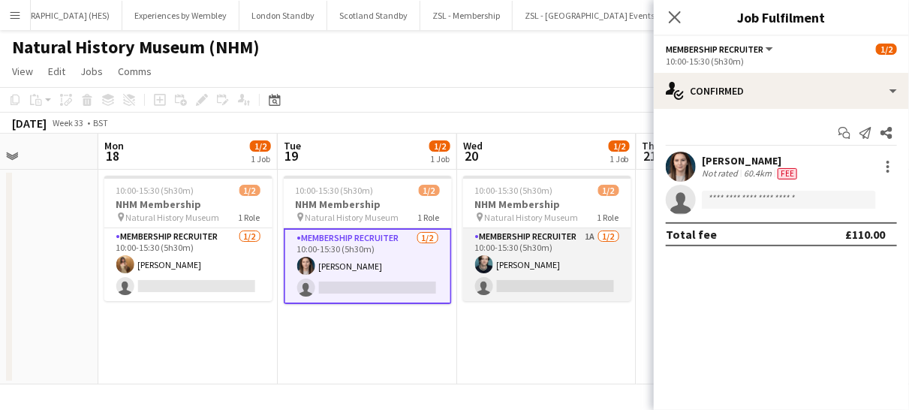
click at [587, 268] on app-card-role "Membership Recruiter 1A [DATE] 10:00-15:30 (5h30m) [PERSON_NAME] single-neutral…" at bounding box center [547, 264] width 168 height 73
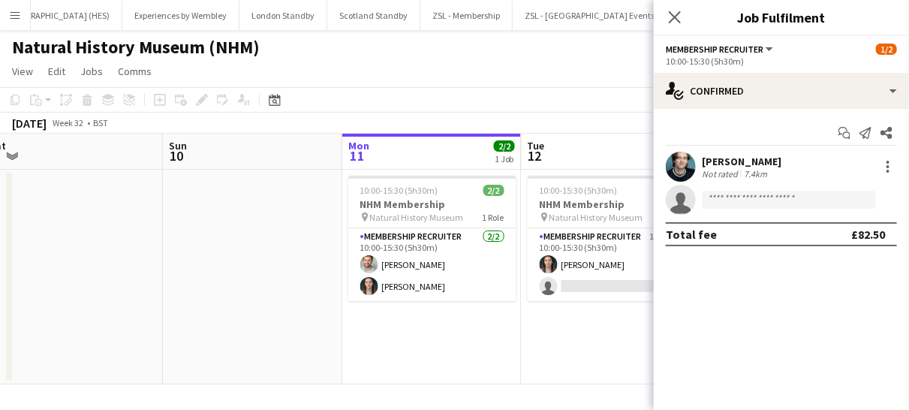
scroll to position [0, 578]
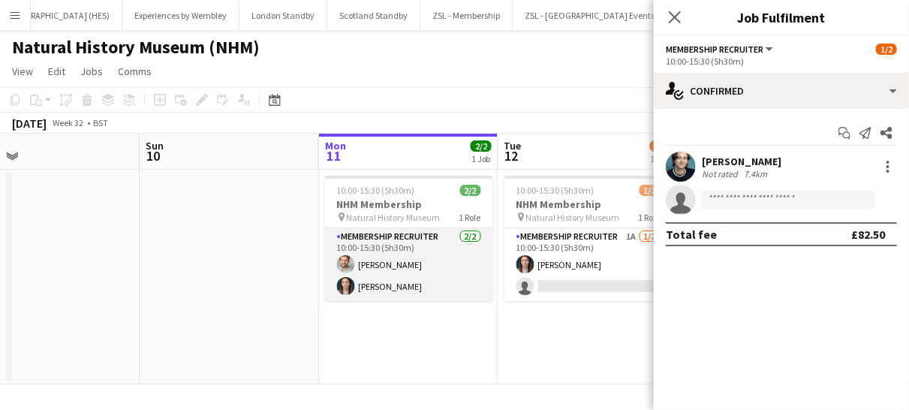
click at [482, 257] on app-card-role "Membership Recruiter [DATE] 10:00-15:30 (5h30m) [PERSON_NAME] [PERSON_NAME]" at bounding box center [409, 264] width 168 height 73
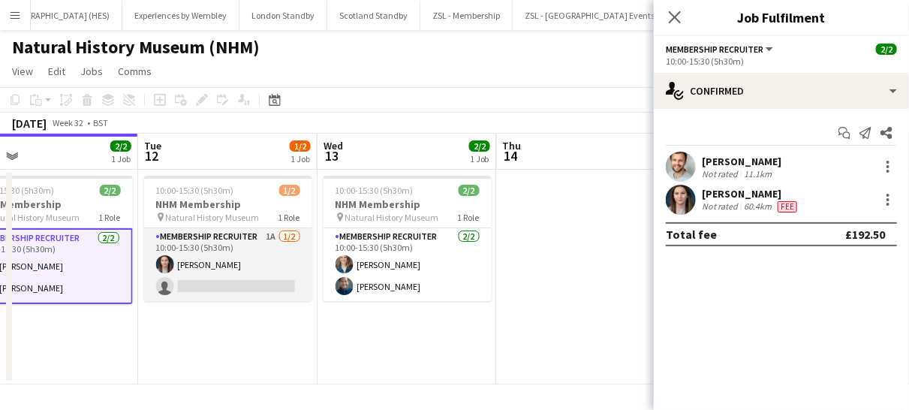
scroll to position [0, 490]
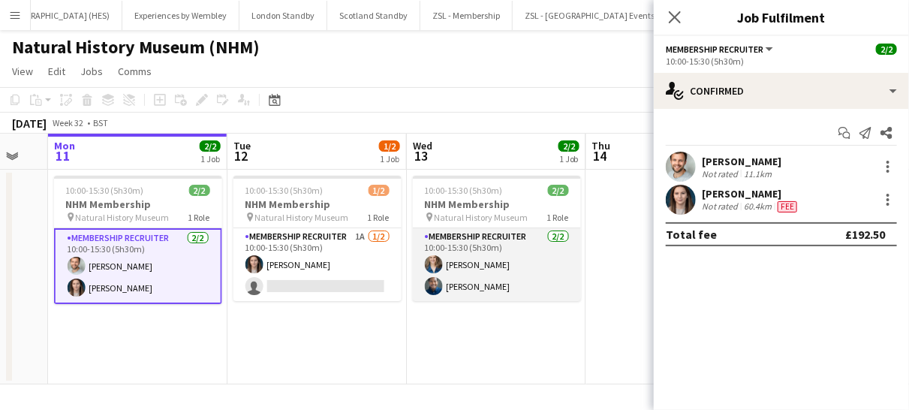
click at [509, 274] on app-card-role "Membership Recruiter [DATE] 10:00-15:30 (5h30m) [PERSON_NAME] [PERSON_NAME]" at bounding box center [497, 264] width 168 height 73
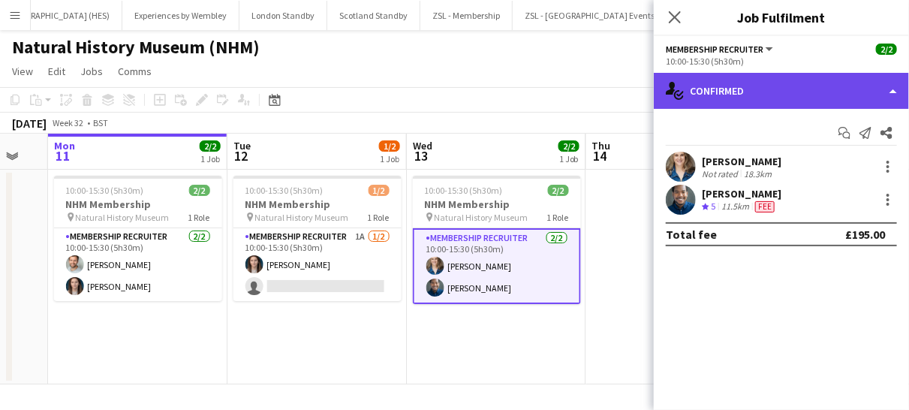
click at [791, 107] on div "single-neutral-actions-check-2 Confirmed" at bounding box center [781, 91] width 255 height 36
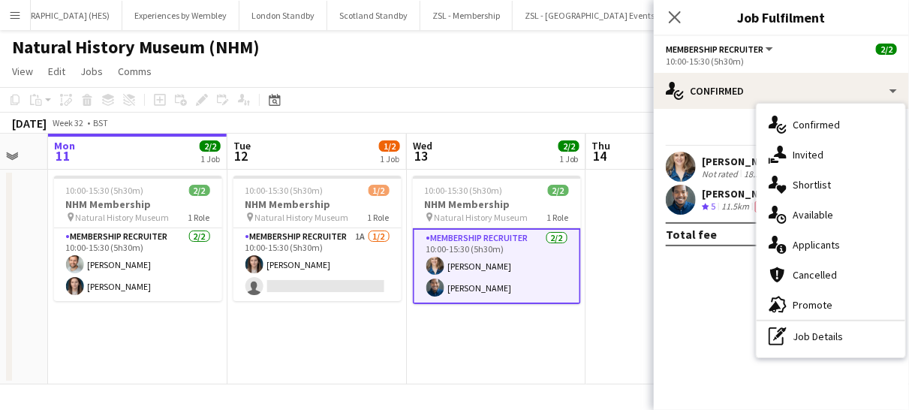
click at [813, 351] on div "single-neutral-actions-check-2 Confirmed single-neutral-actions-share-1 Invited…" at bounding box center [831, 231] width 149 height 254
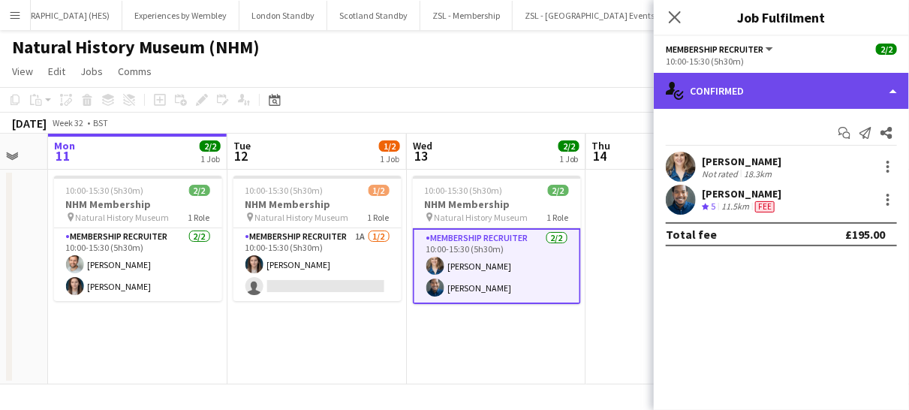
click at [806, 86] on div "single-neutral-actions-check-2 Confirmed" at bounding box center [781, 91] width 255 height 36
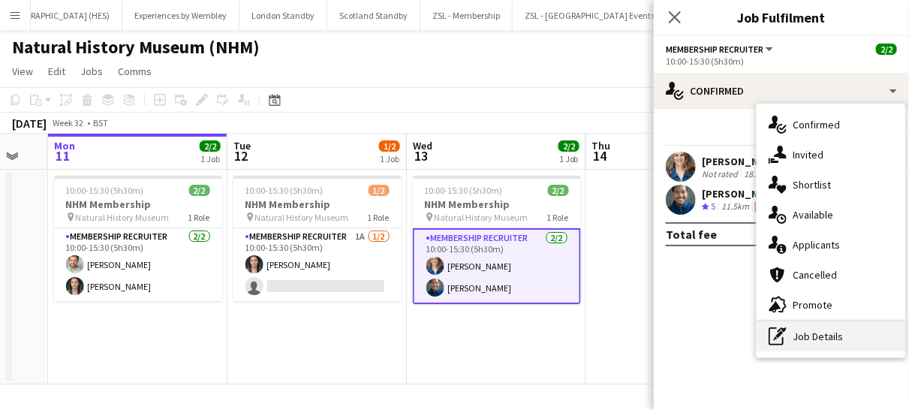
click at [819, 325] on div "pen-write Job Details" at bounding box center [831, 336] width 149 height 30
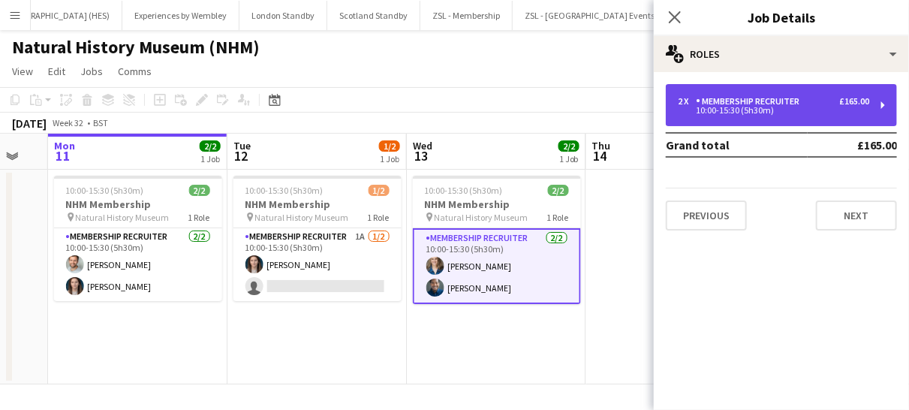
click at [804, 111] on div "10:00-15:30 (5h30m)" at bounding box center [773, 111] width 191 height 8
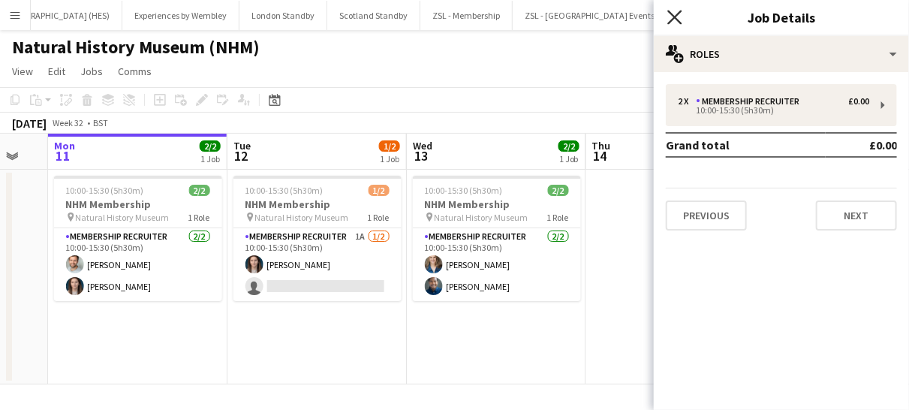
click at [668, 17] on icon "Close pop-in" at bounding box center [675, 17] width 14 height 14
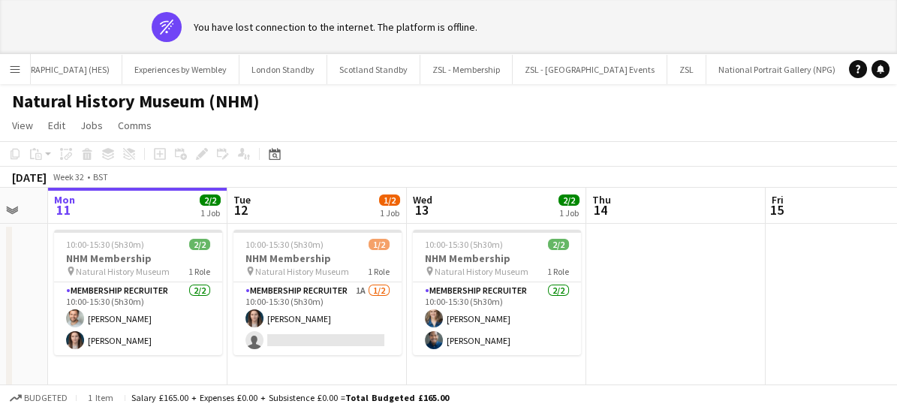
click at [335, 327] on app-date-cell "10:00-15:30 (5h30m) 1/2 NHM Membership pin Natural History Museum 1 Role Member…" at bounding box center [317, 331] width 179 height 215
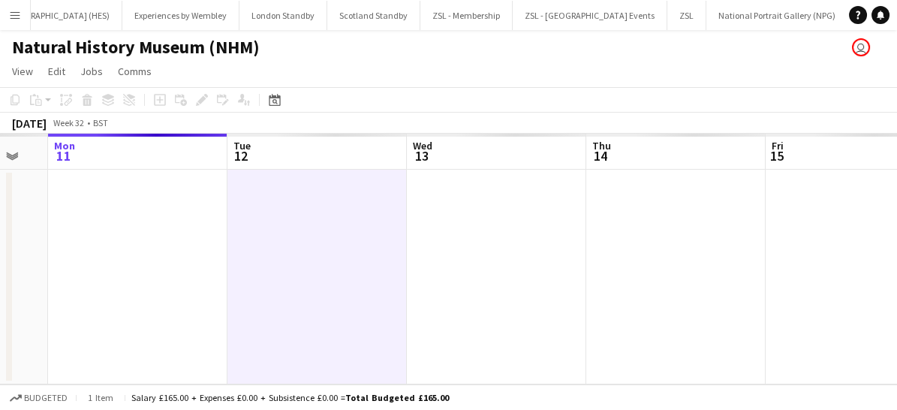
click at [335, 327] on app-date-cell at bounding box center [317, 277] width 179 height 215
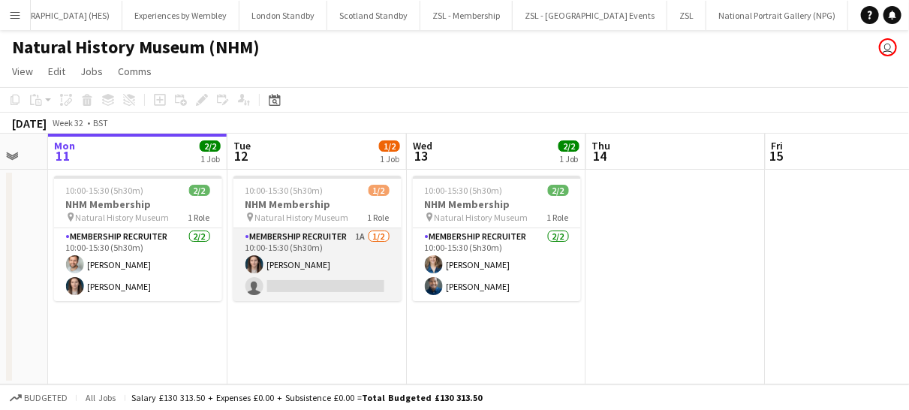
click at [367, 275] on app-card-role "Membership Recruiter 1A [DATE] 10:00-15:30 (5h30m) [PERSON_NAME] single-neutral…" at bounding box center [318, 264] width 168 height 73
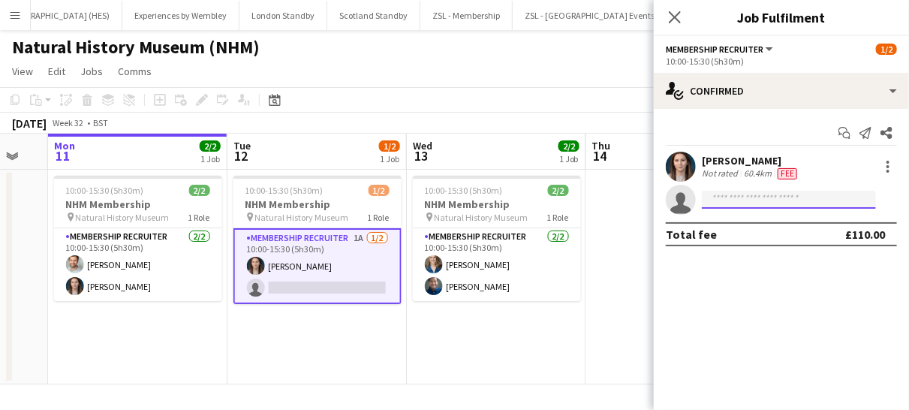
click at [731, 204] on input at bounding box center [789, 200] width 174 height 18
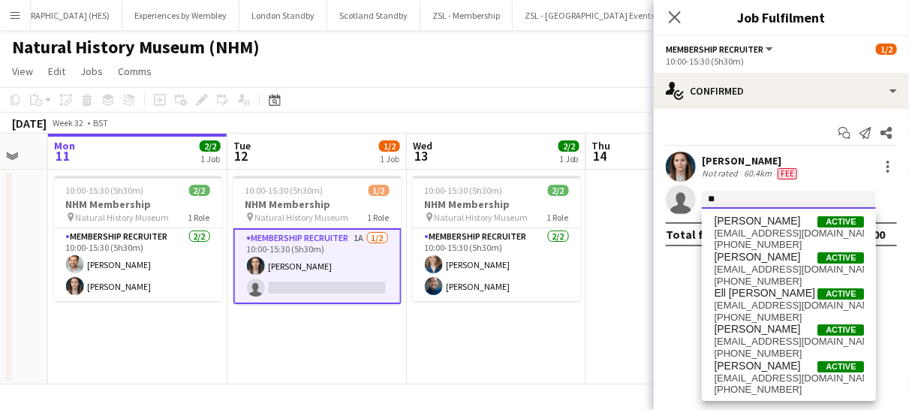
type input "*"
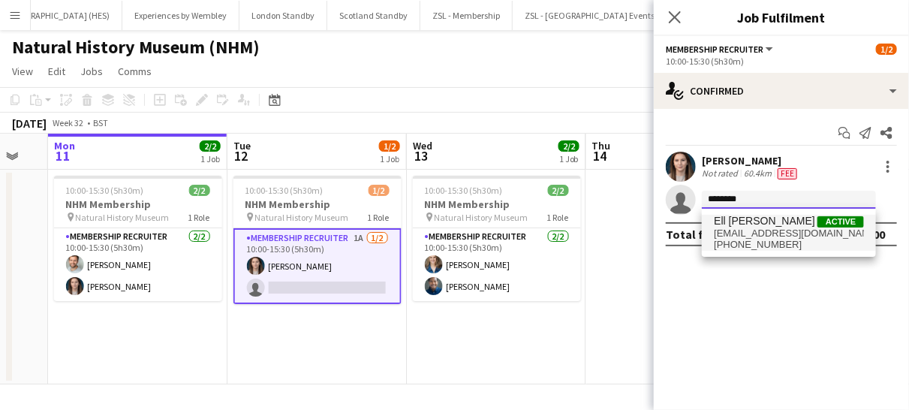
type input "********"
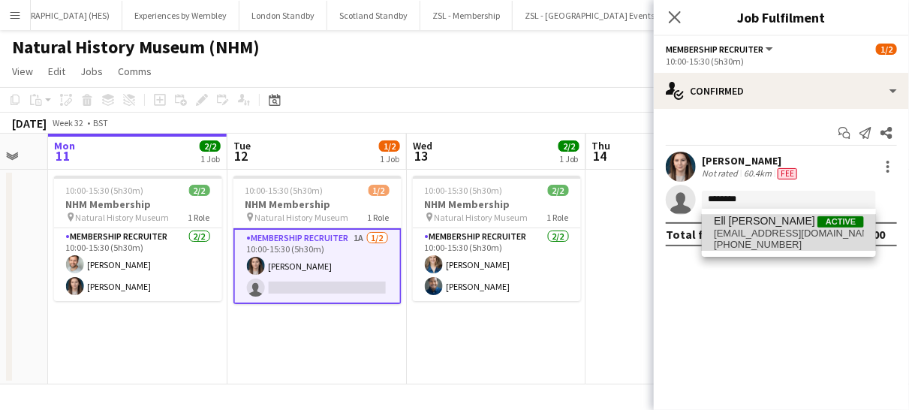
click at [742, 228] on span "[EMAIL_ADDRESS][DOMAIN_NAME]" at bounding box center [789, 234] width 150 height 12
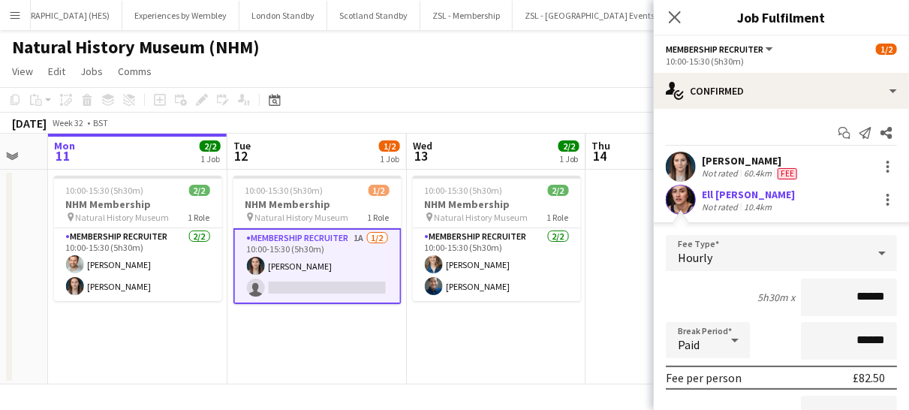
scroll to position [91, 0]
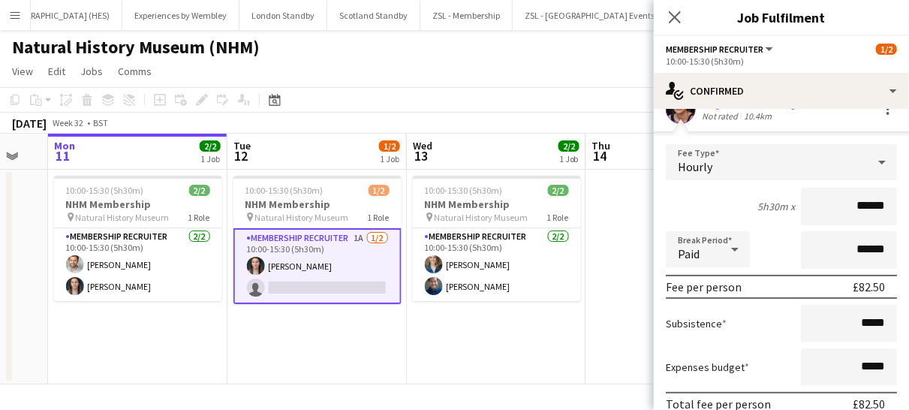
click at [873, 160] on icon at bounding box center [882, 162] width 18 height 30
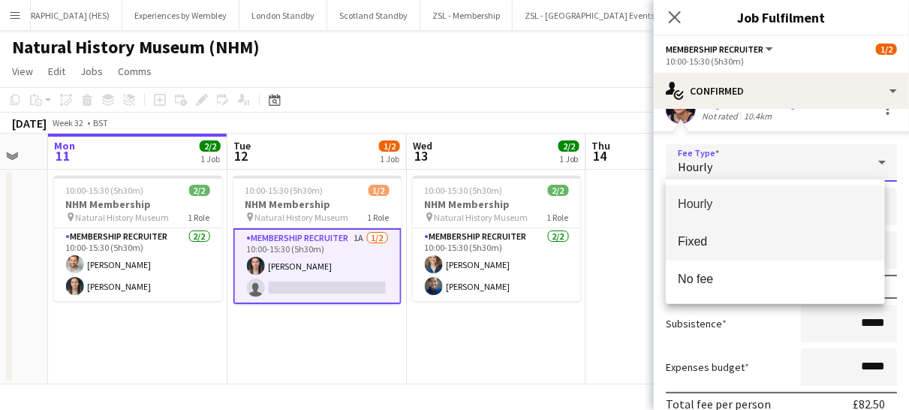
click at [746, 243] on span "Fixed" at bounding box center [775, 241] width 195 height 14
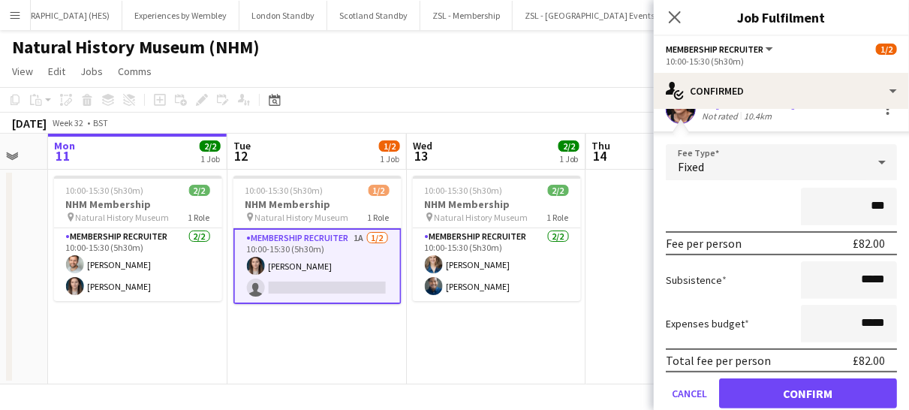
type input "**"
type input "****"
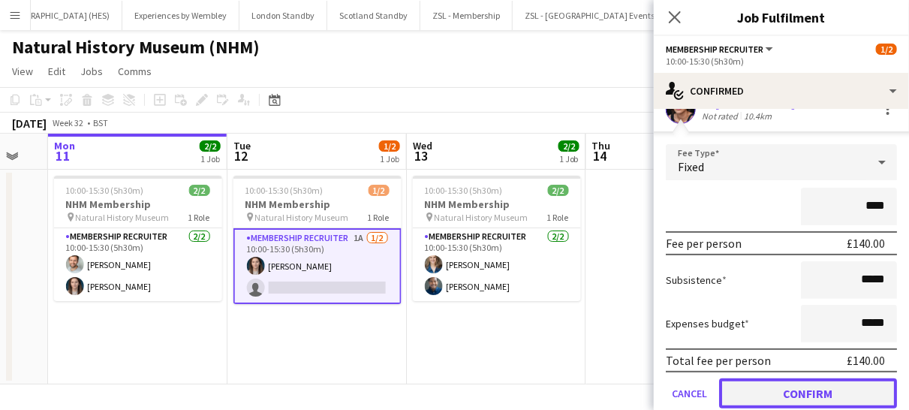
click at [801, 391] on button "Confirm" at bounding box center [808, 393] width 178 height 30
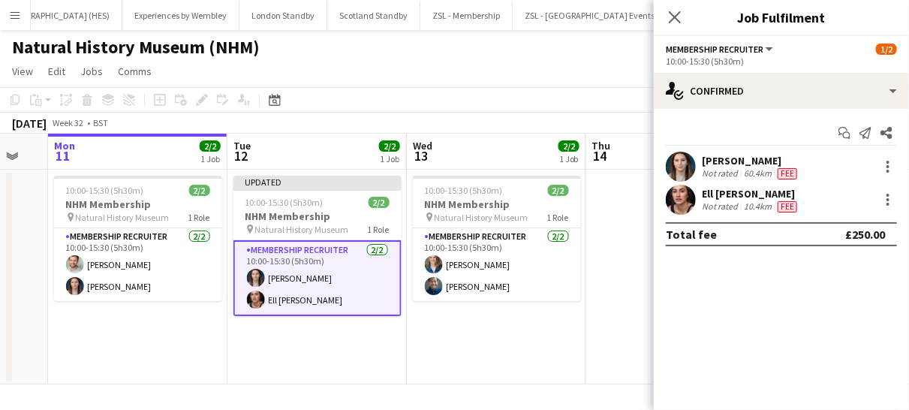
scroll to position [0, 0]
click at [671, 17] on icon "Close pop-in" at bounding box center [675, 17] width 14 height 14
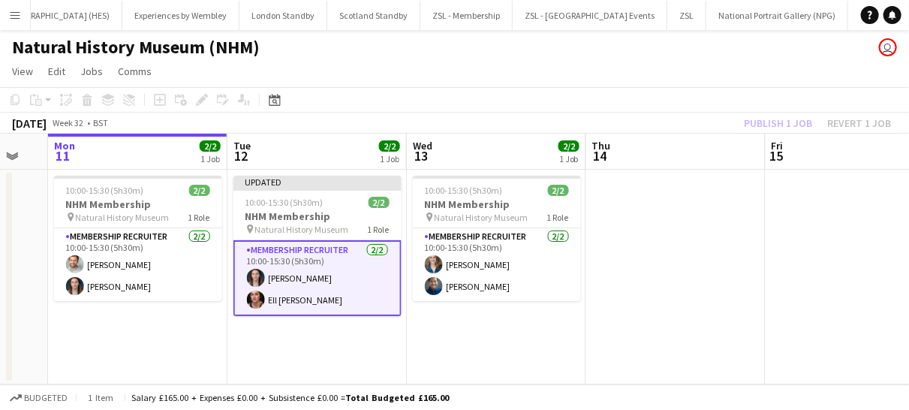
click at [354, 279] on app-card-role "Membership Recruiter [DATE] 10:00-15:30 (5h30m) [PERSON_NAME] Ell [PERSON_NAME]" at bounding box center [318, 278] width 168 height 76
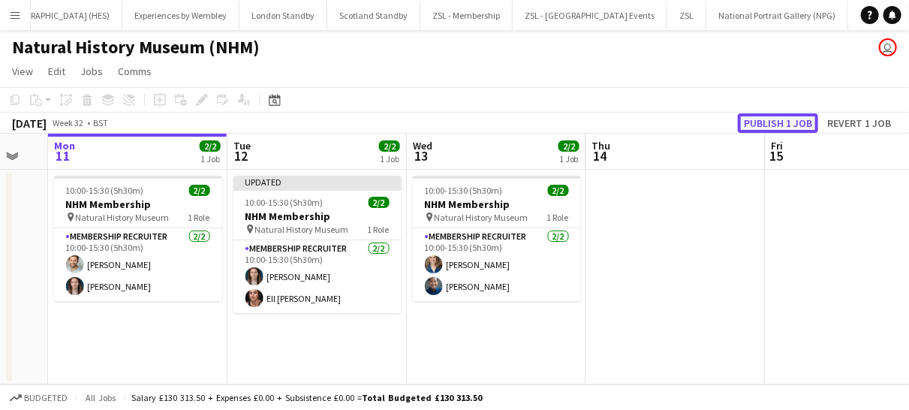
click at [779, 117] on button "Publish 1 job" at bounding box center [778, 123] width 80 height 20
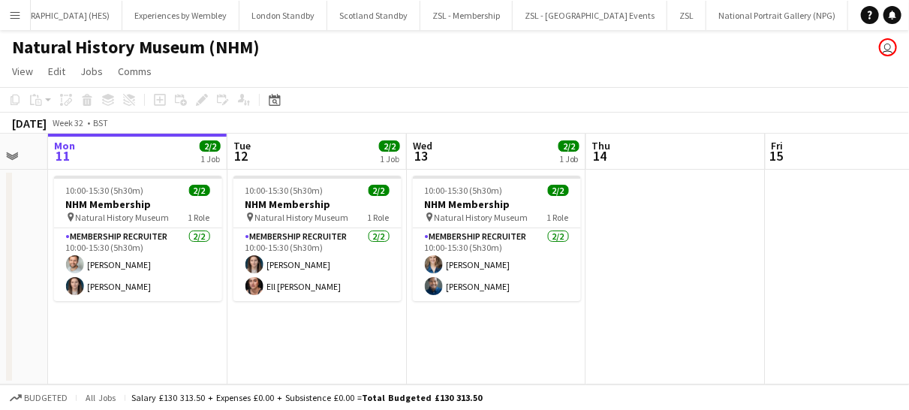
click at [14, 17] on app-icon "Menu" at bounding box center [15, 15] width 12 height 12
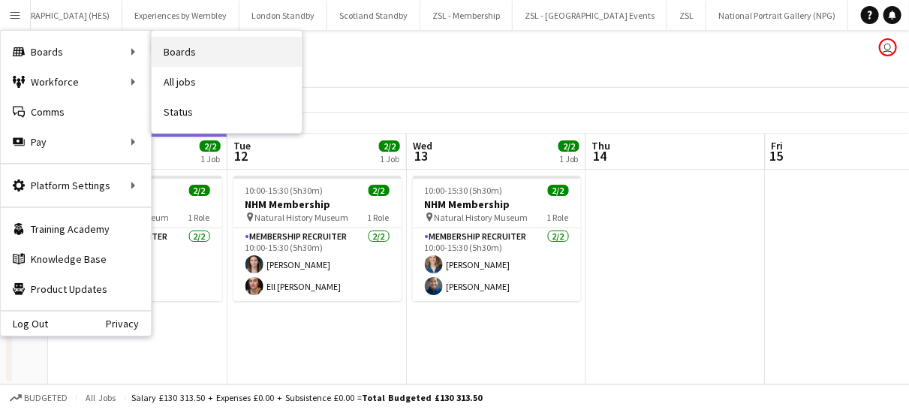
click at [171, 50] on link "Boards" at bounding box center [227, 52] width 150 height 30
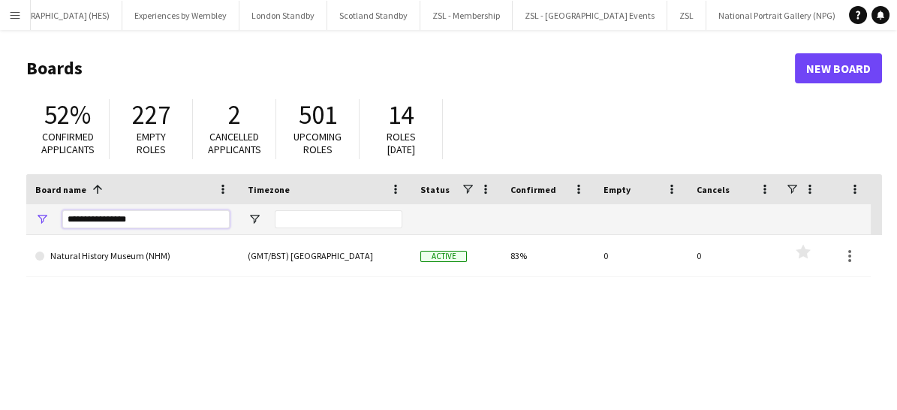
drag, startPoint x: 133, startPoint y: 217, endPoint x: 66, endPoint y: 212, distance: 67.0
click at [66, 212] on input "**********" at bounding box center [145, 219] width 167 height 18
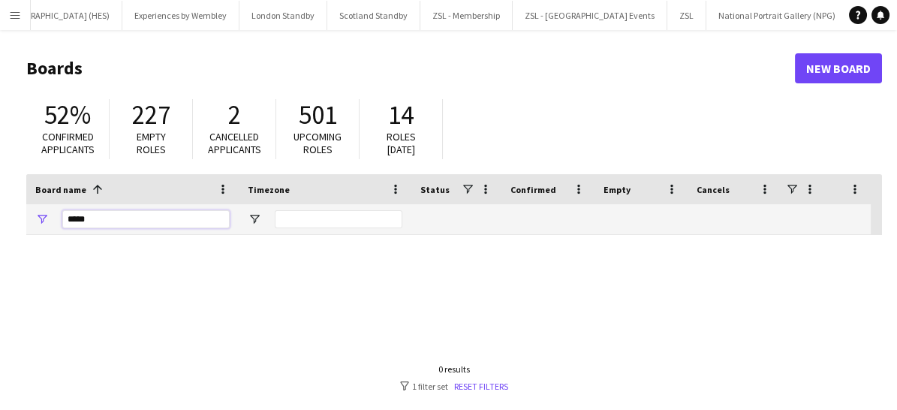
type input "*****"
click at [11, 13] on app-icon "Menu" at bounding box center [15, 15] width 12 height 12
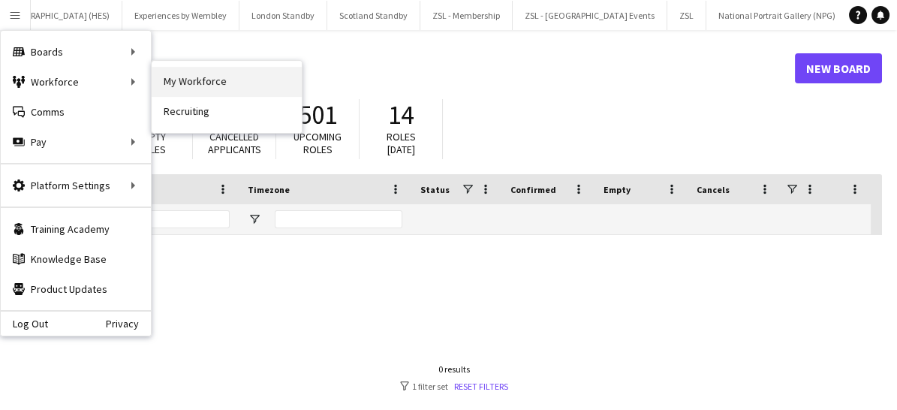
click at [174, 69] on link "My Workforce" at bounding box center [227, 82] width 150 height 30
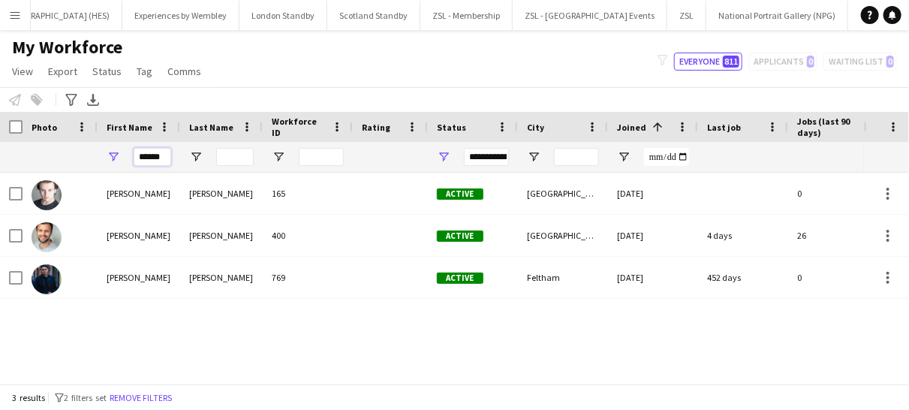
drag, startPoint x: 164, startPoint y: 163, endPoint x: 119, endPoint y: 149, distance: 47.8
click at [119, 149] on div "******" at bounding box center [139, 157] width 83 height 30
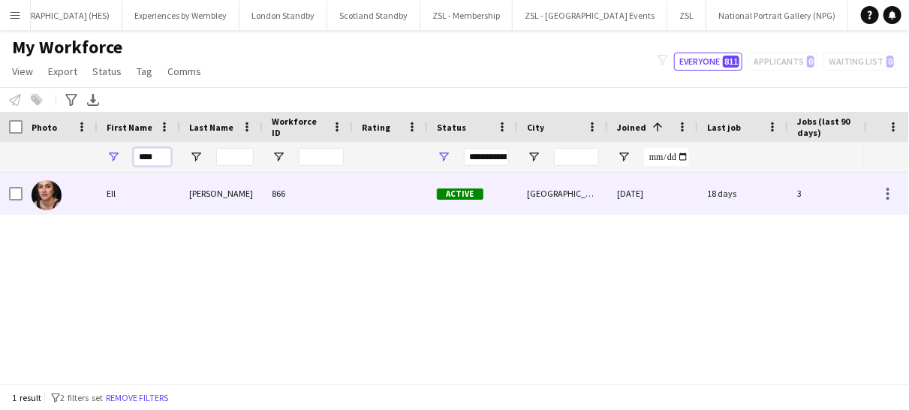
type input "***"
click at [118, 202] on div "Ell" at bounding box center [139, 193] width 83 height 41
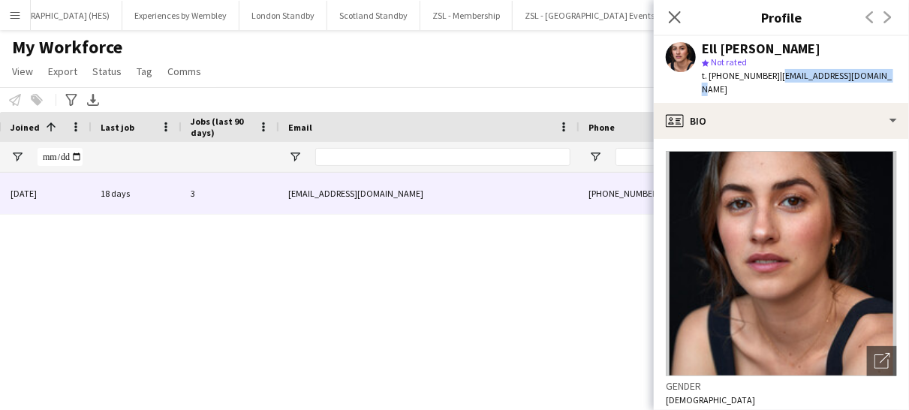
drag, startPoint x: 873, startPoint y: 71, endPoint x: 769, endPoint y: 71, distance: 104.4
click at [769, 71] on div "Ell [PERSON_NAME] star Not rated t. [PHONE_NUMBER] | [EMAIL_ADDRESS][DOMAIN_NAM…" at bounding box center [781, 69] width 255 height 67
copy span "[EMAIL_ADDRESS][DOMAIN_NAME]"
click at [19, 16] on app-icon "Menu" at bounding box center [15, 15] width 12 height 12
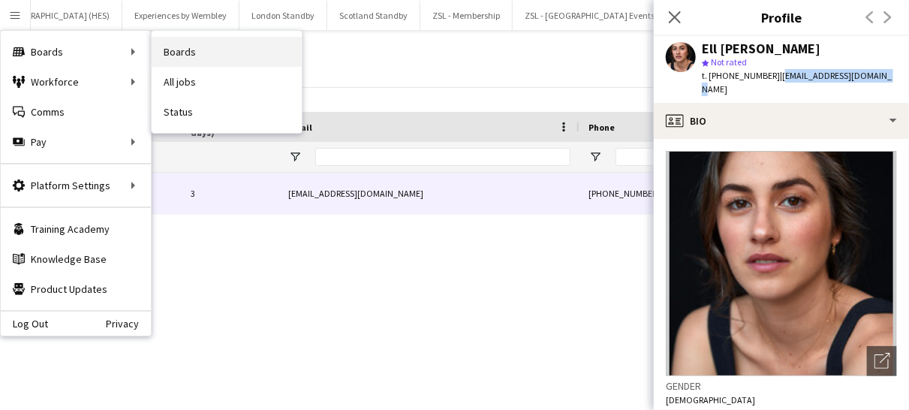
click at [185, 59] on link "Boards" at bounding box center [227, 52] width 150 height 30
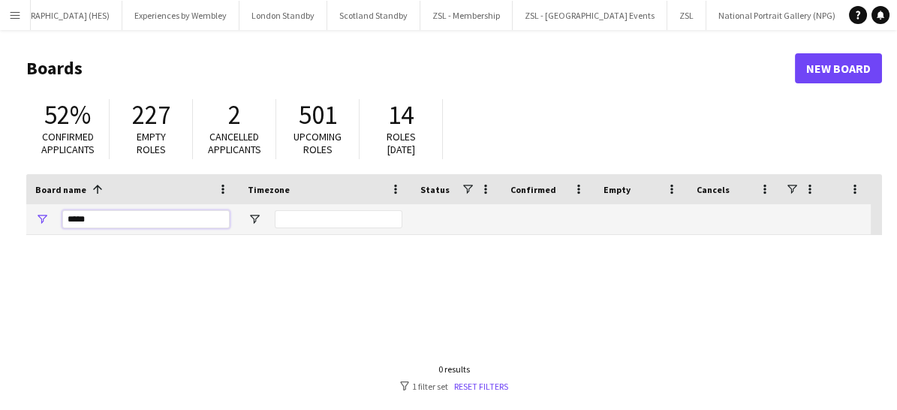
drag, startPoint x: 98, startPoint y: 217, endPoint x: 38, endPoint y: 219, distance: 60.1
click at [38, 219] on div "*****" at bounding box center [132, 219] width 213 height 30
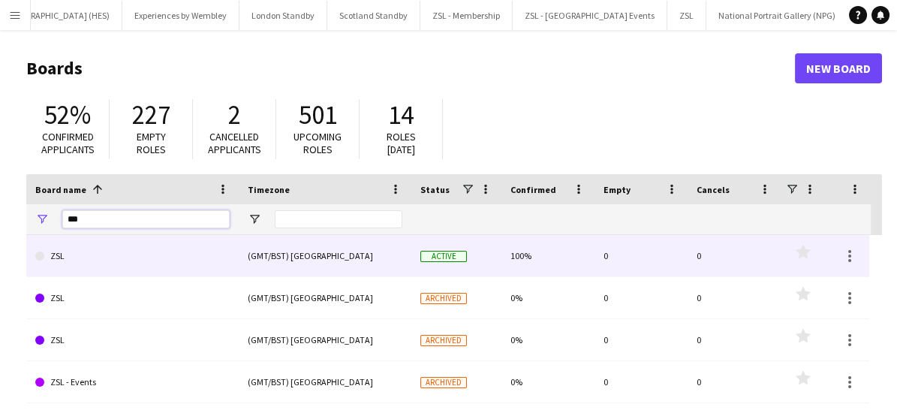
type input "***"
click at [174, 259] on link "ZSL" at bounding box center [132, 256] width 194 height 42
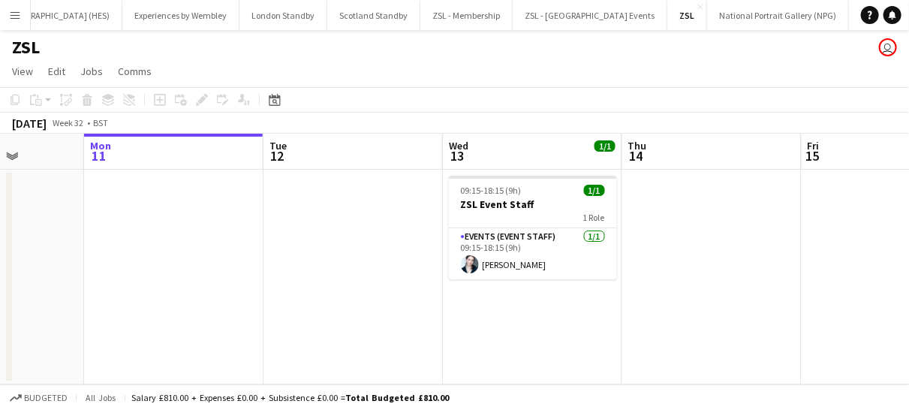
scroll to position [0, 487]
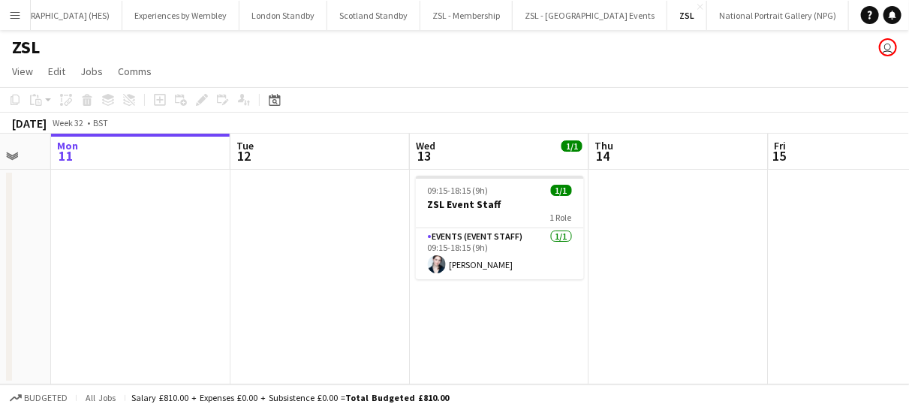
click at [14, 10] on app-icon "Menu" at bounding box center [15, 15] width 12 height 12
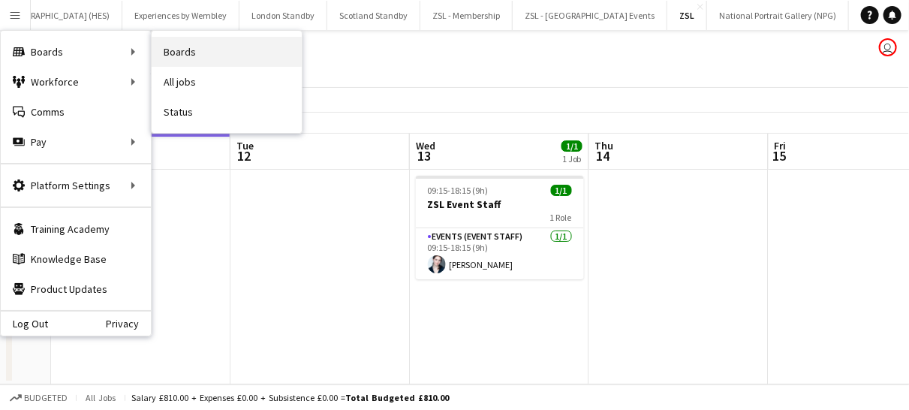
click at [179, 57] on link "Boards" at bounding box center [227, 52] width 150 height 30
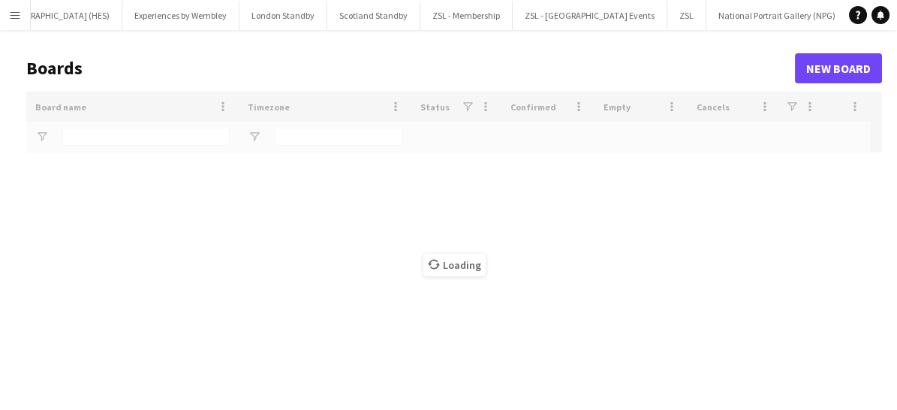
type input "***"
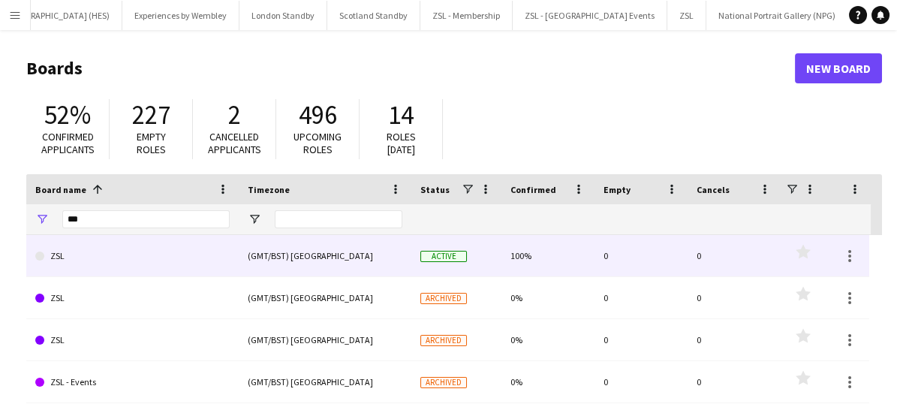
click at [62, 261] on link "ZSL" at bounding box center [132, 256] width 194 height 42
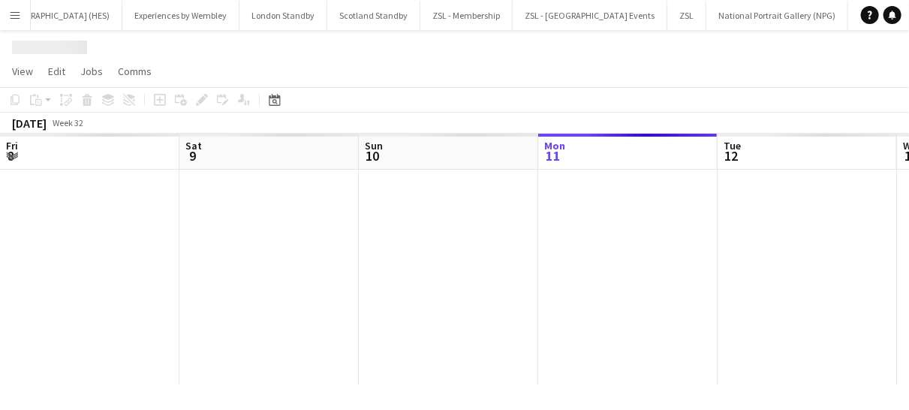
scroll to position [0, 359]
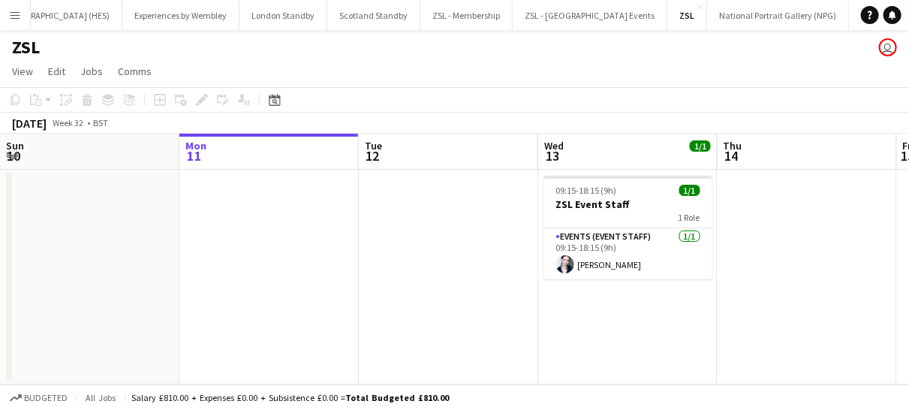
click at [14, 16] on app-icon "Menu" at bounding box center [15, 15] width 12 height 12
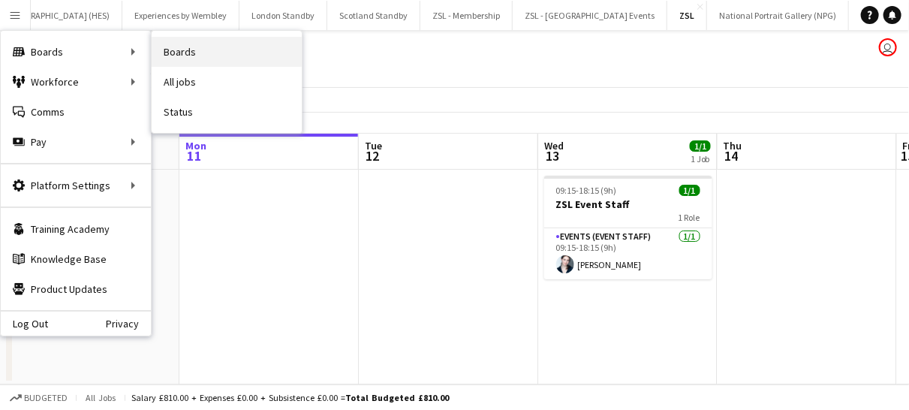
click at [187, 56] on link "Boards" at bounding box center [227, 52] width 150 height 30
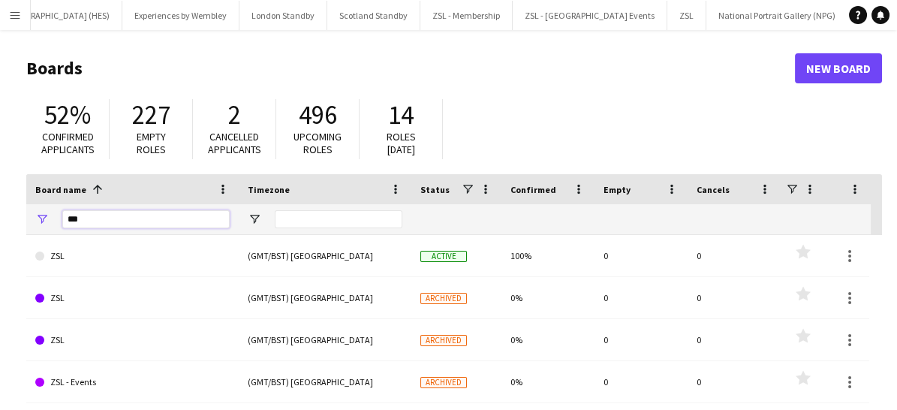
drag, startPoint x: 94, startPoint y: 216, endPoint x: 57, endPoint y: 205, distance: 38.3
click at [57, 205] on div "***" at bounding box center [132, 219] width 213 height 30
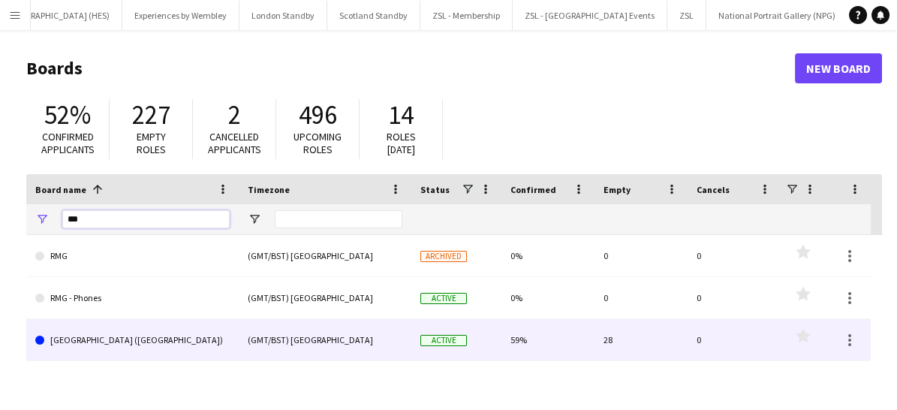
type input "***"
click at [253, 332] on div "(GMT/BST) [GEOGRAPHIC_DATA]" at bounding box center [325, 339] width 173 height 41
click at [312, 343] on div "(GMT/BST) [GEOGRAPHIC_DATA]" at bounding box center [325, 339] width 173 height 41
click at [157, 333] on link "[GEOGRAPHIC_DATA] ([GEOGRAPHIC_DATA])" at bounding box center [132, 340] width 194 height 42
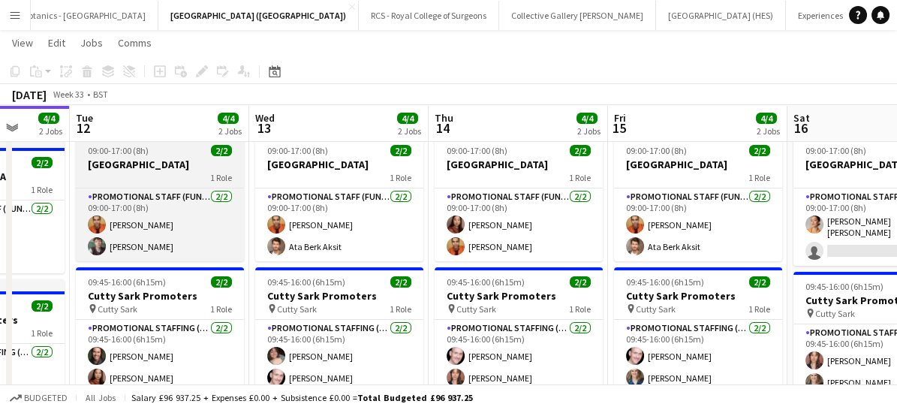
scroll to position [39, 0]
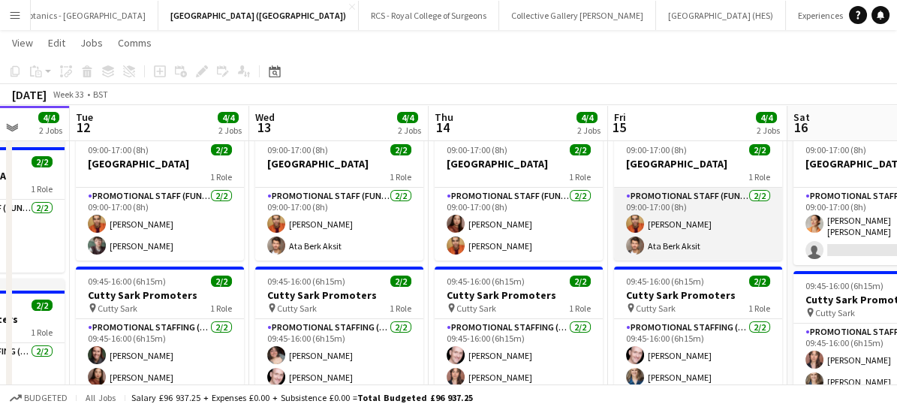
click at [715, 228] on app-card-role "Promotional Staff (Fundraiser) [DATE] 09:00-17:00 (8h) [PERSON_NAME] Ata [PERSO…" at bounding box center [698, 224] width 168 height 73
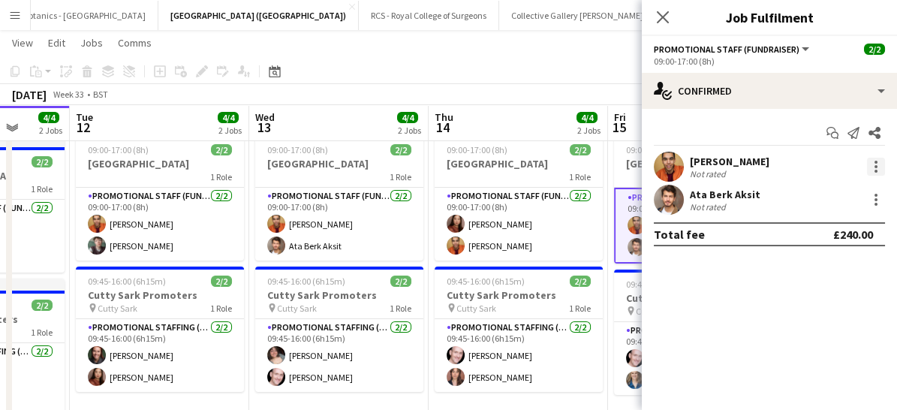
click at [871, 165] on div at bounding box center [876, 167] width 18 height 18
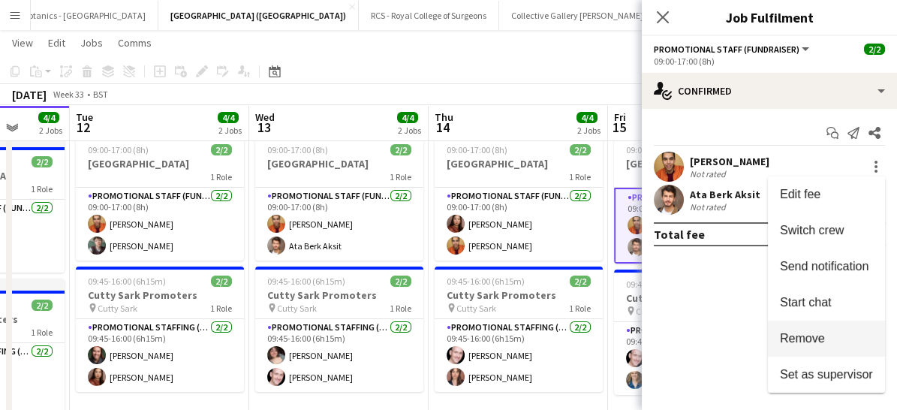
click at [804, 338] on span "Remove" at bounding box center [802, 338] width 45 height 13
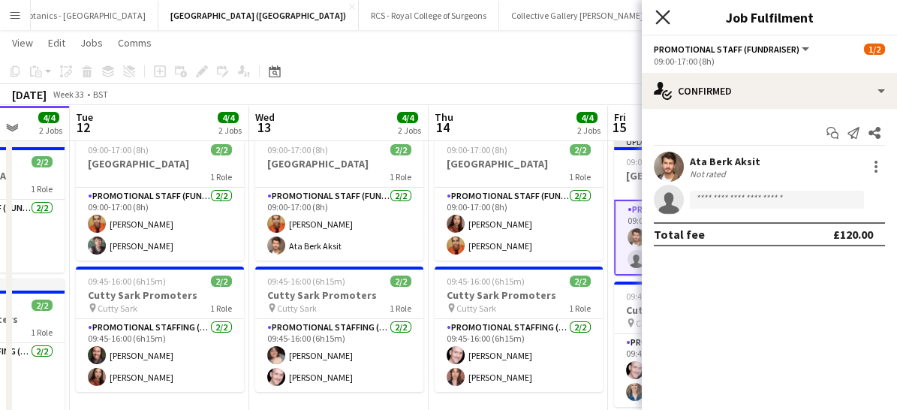
click at [662, 17] on icon at bounding box center [663, 17] width 14 height 14
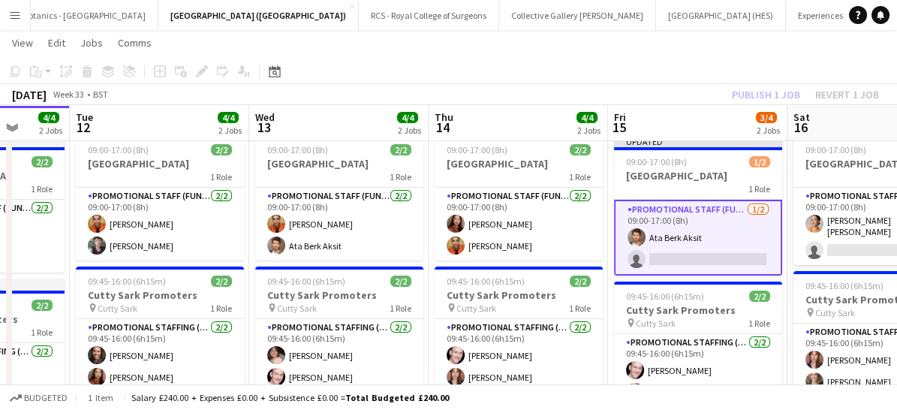
click at [721, 242] on app-card-role "Promotional Staff (Fundraiser) [DATE] 09:00-17:00 (8h) [PERSON_NAME] single-neu…" at bounding box center [698, 238] width 168 height 76
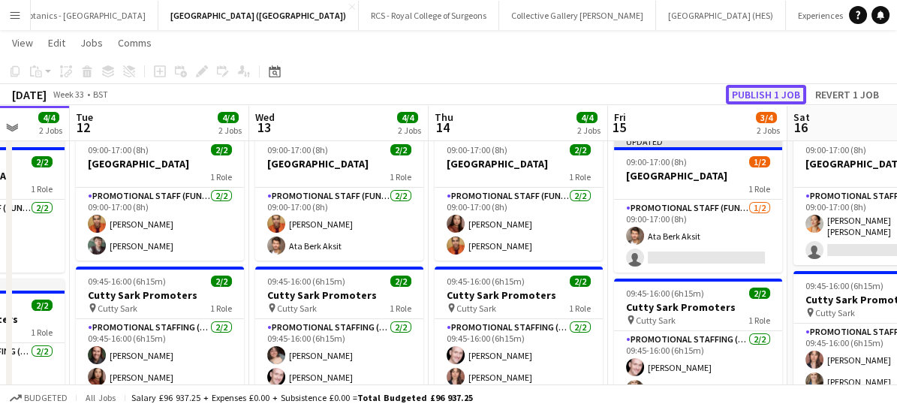
click at [761, 90] on button "Publish 1 job" at bounding box center [766, 95] width 80 height 20
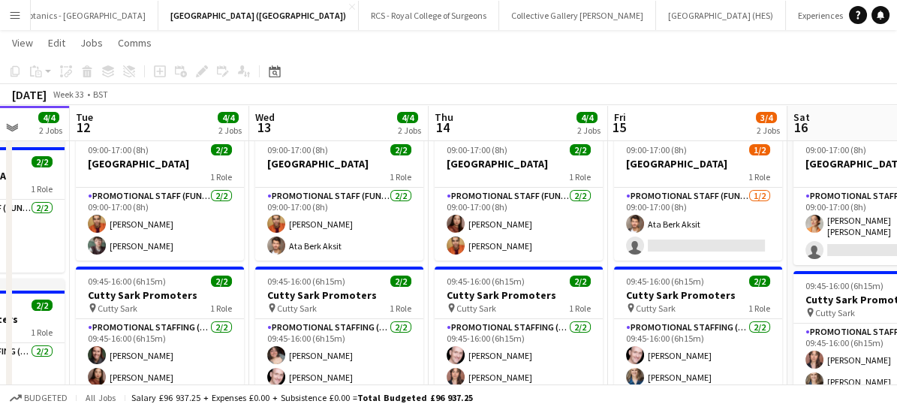
click at [11, 11] on app-icon "Menu" at bounding box center [15, 15] width 12 height 12
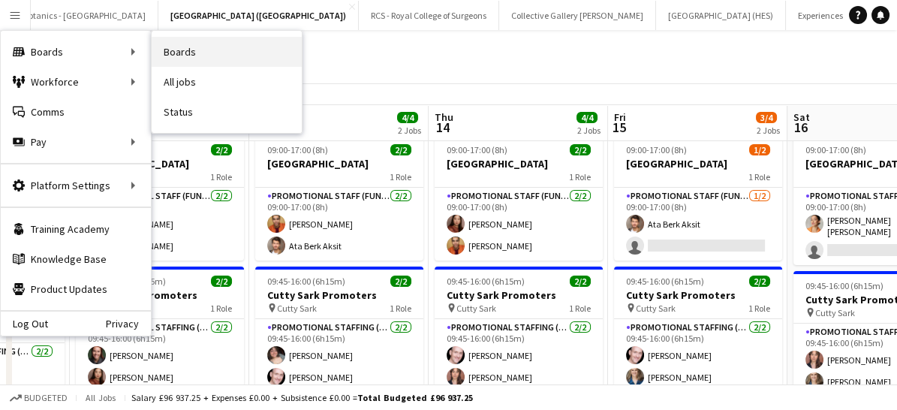
click at [163, 50] on link "Boards" at bounding box center [227, 52] width 150 height 30
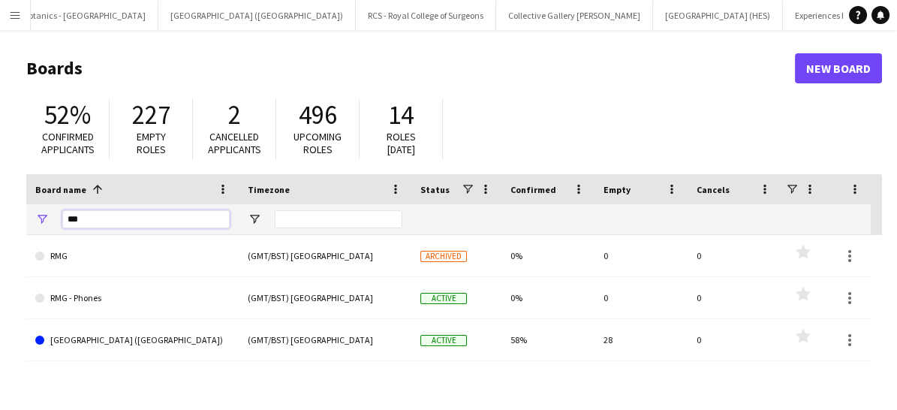
drag, startPoint x: 111, startPoint y: 222, endPoint x: 47, endPoint y: 216, distance: 64.8
click at [47, 216] on div "***" at bounding box center [132, 219] width 213 height 30
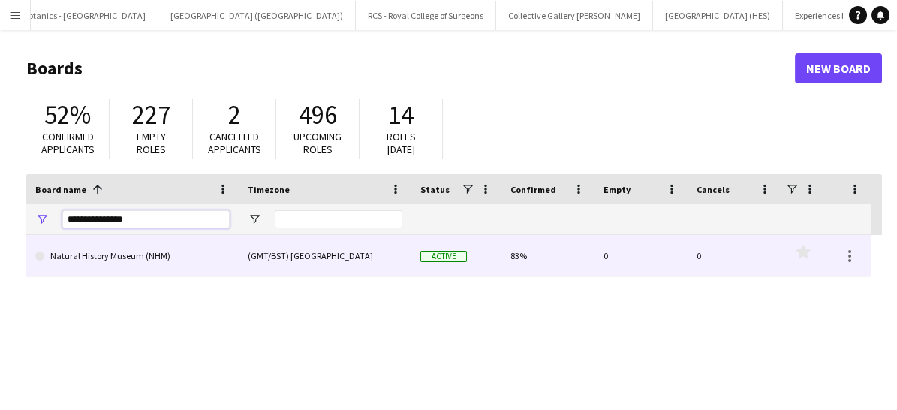
type input "**********"
click at [90, 260] on link "Natural History Museum (NHM)" at bounding box center [132, 256] width 194 height 42
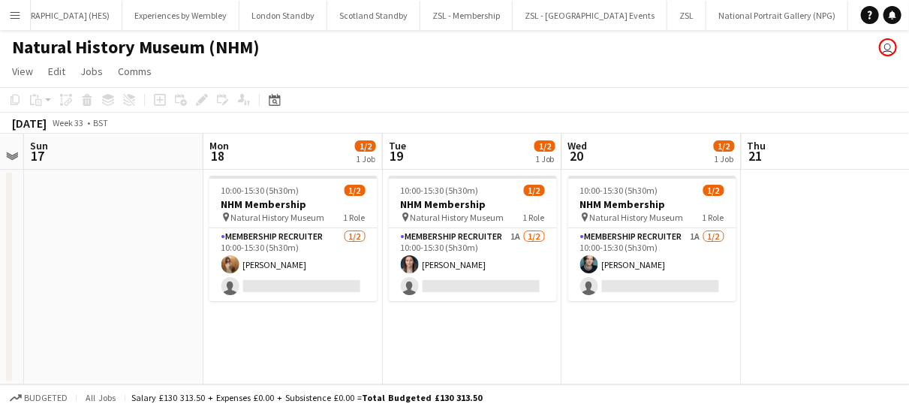
scroll to position [0, 517]
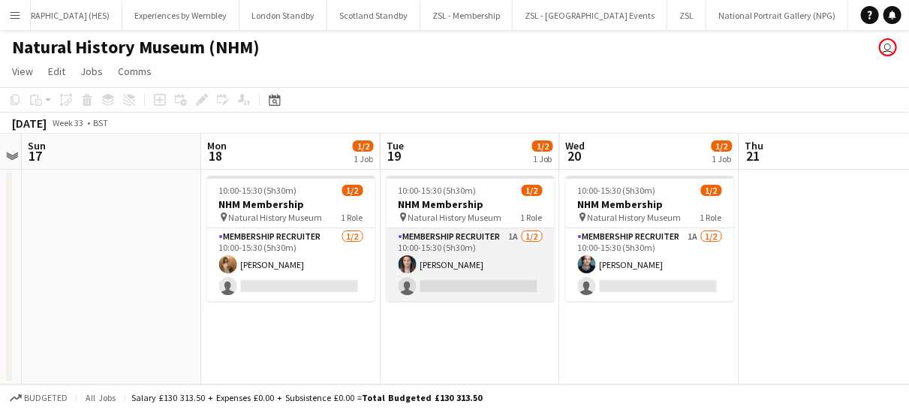
click at [527, 264] on app-card-role "Membership Recruiter 1A [DATE] 10:00-15:30 (5h30m) [PERSON_NAME] single-neutral…" at bounding box center [471, 264] width 168 height 73
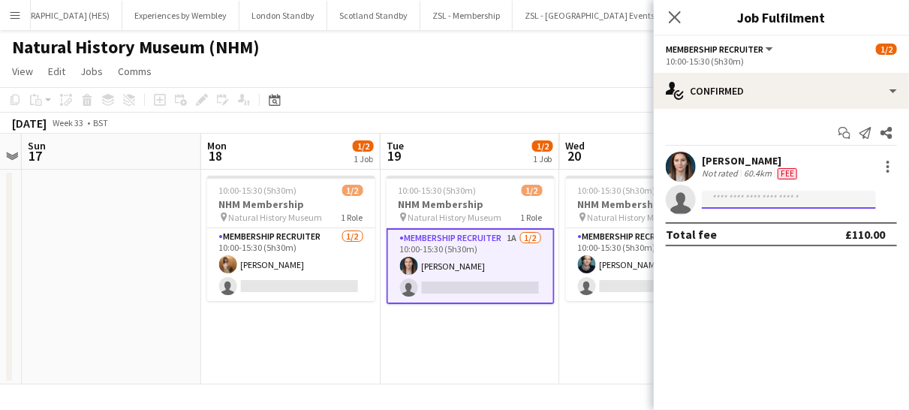
click at [724, 201] on input at bounding box center [789, 200] width 174 height 18
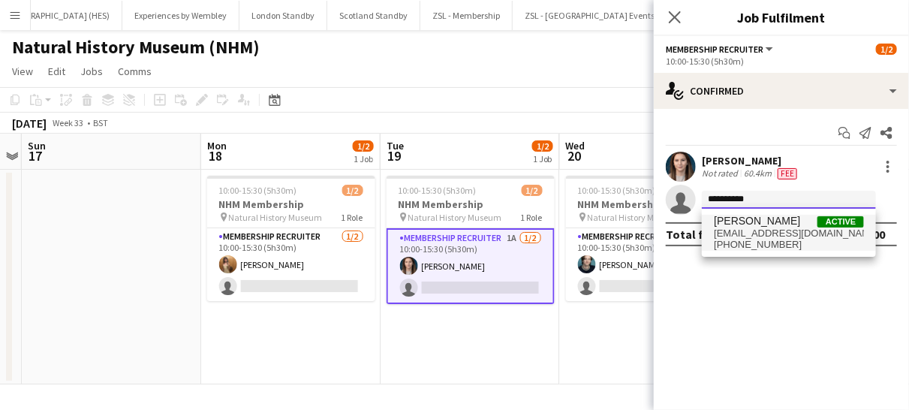
type input "**********"
click at [764, 244] on span "[PHONE_NUMBER]" at bounding box center [789, 245] width 150 height 12
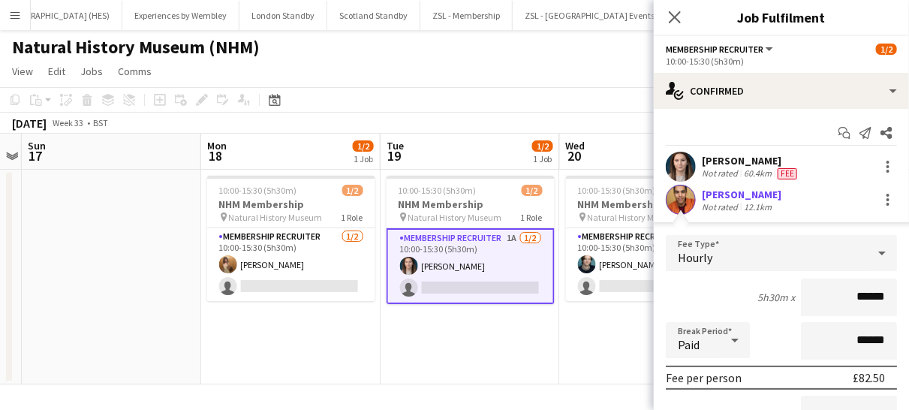
scroll to position [187, 0]
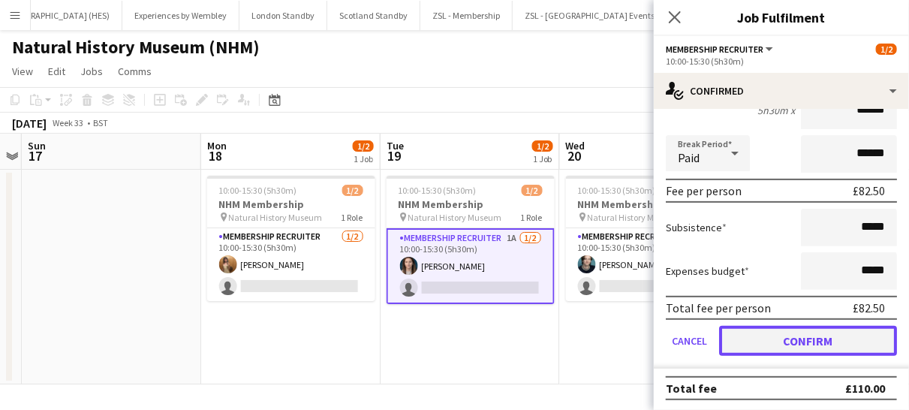
click at [785, 328] on button "Confirm" at bounding box center [808, 341] width 178 height 30
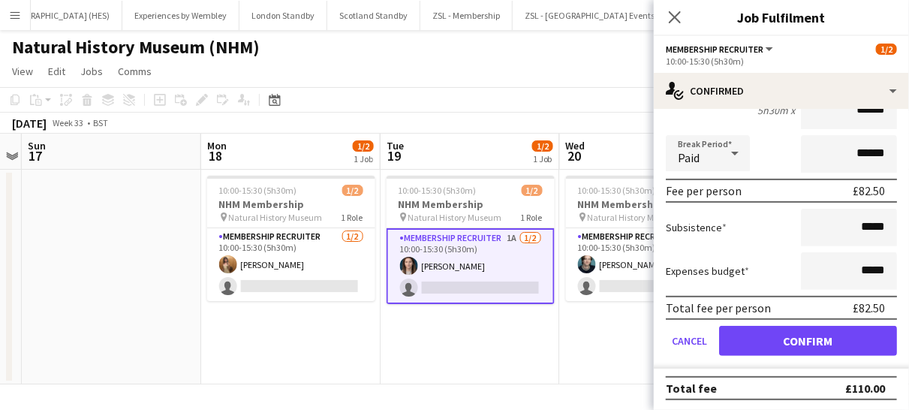
scroll to position [0, 0]
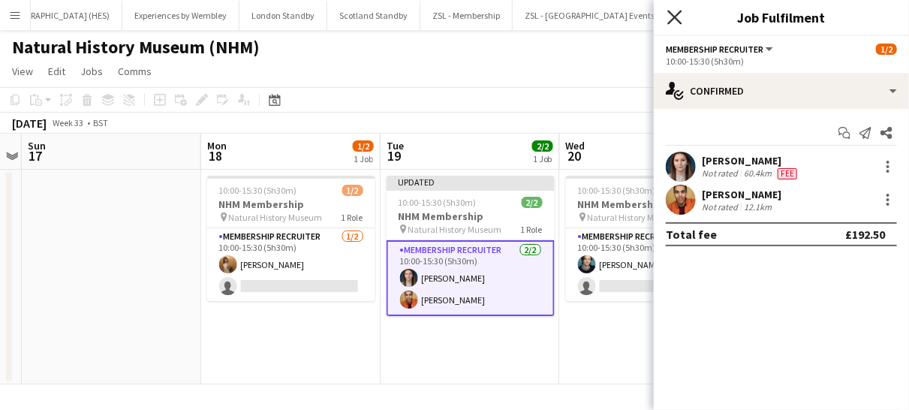
click at [679, 23] on icon "Close pop-in" at bounding box center [675, 17] width 14 height 14
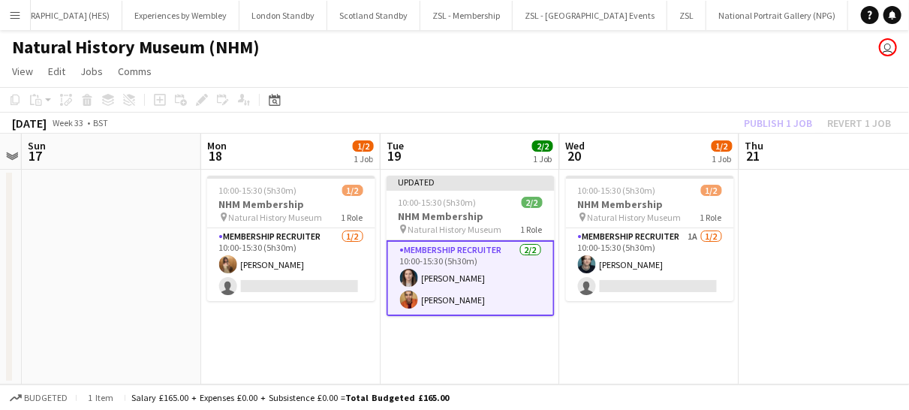
click at [541, 286] on app-card-role "Membership Recruiter [DATE] 10:00-15:30 (5h30m) [PERSON_NAME] [PERSON_NAME]" at bounding box center [471, 278] width 168 height 76
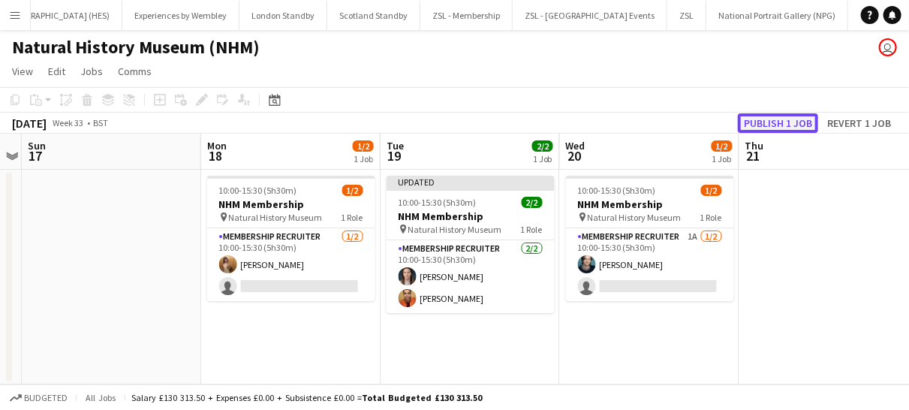
click at [770, 120] on button "Publish 1 job" at bounding box center [778, 123] width 80 height 20
